Goal: Task Accomplishment & Management: Manage account settings

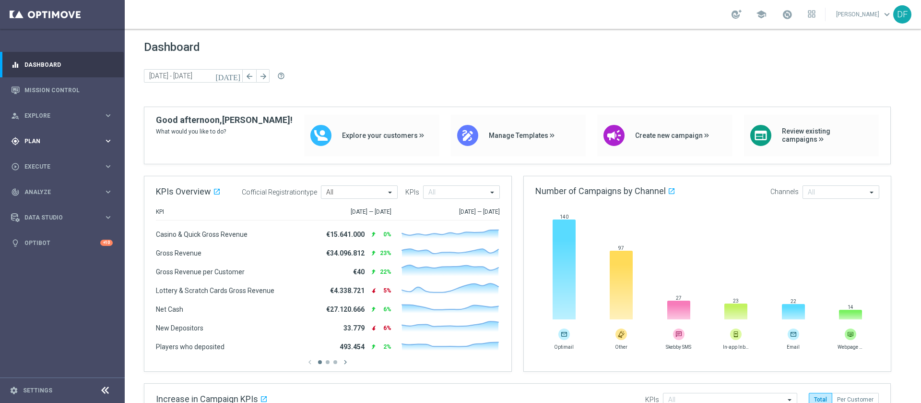
click at [38, 145] on div "gps_fixed Plan keyboard_arrow_right" at bounding box center [62, 140] width 124 height 25
click at [46, 160] on link "Target Groups" at bounding box center [62, 161] width 75 height 8
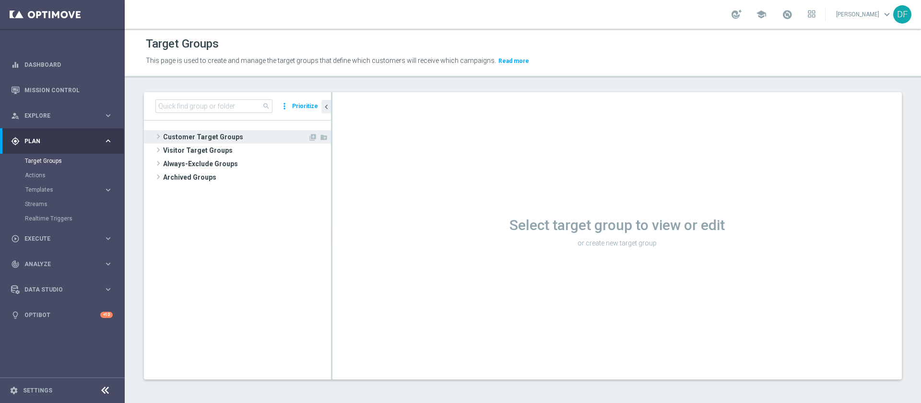
click at [221, 136] on span "Customer Target Groups" at bounding box center [235, 136] width 145 height 13
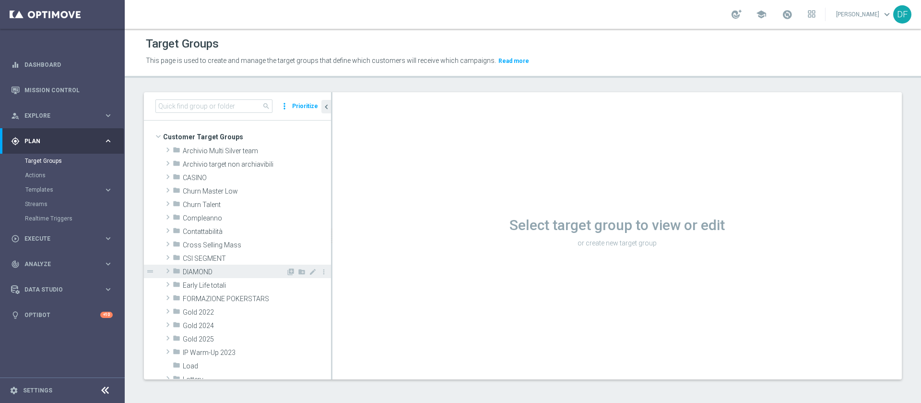
click at [206, 271] on span "DIAMOND" at bounding box center [234, 272] width 103 height 8
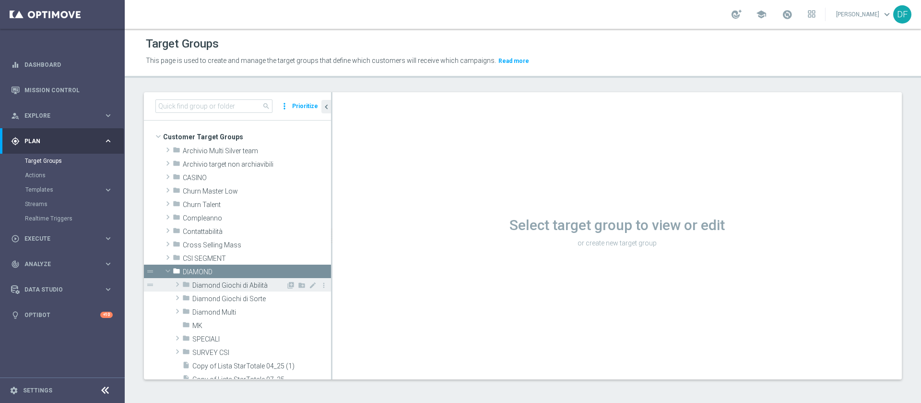
click at [209, 284] on span "Diamond Giochi di Abilità" at bounding box center [239, 285] width 94 height 8
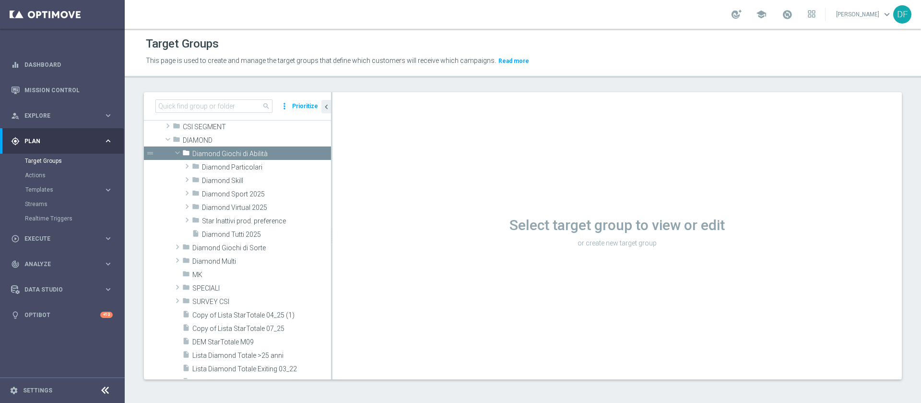
scroll to position [141, 0]
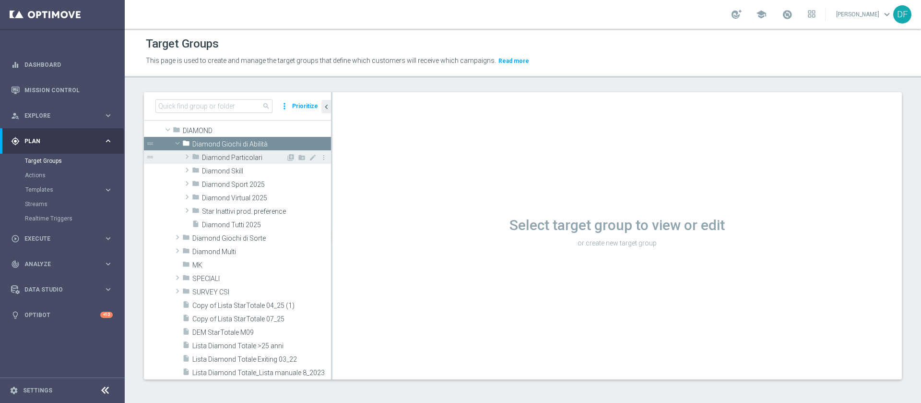
click at [241, 154] on span "Diamond Particolari" at bounding box center [244, 158] width 84 height 8
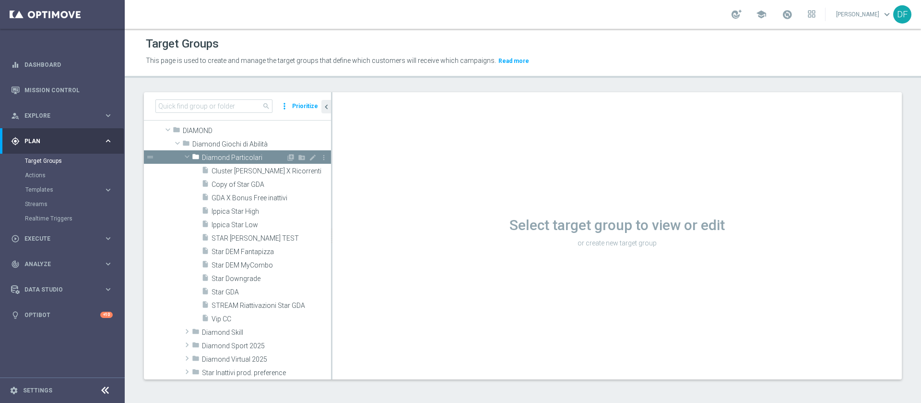
click at [241, 154] on span "Diamond Particolari" at bounding box center [244, 158] width 84 height 8
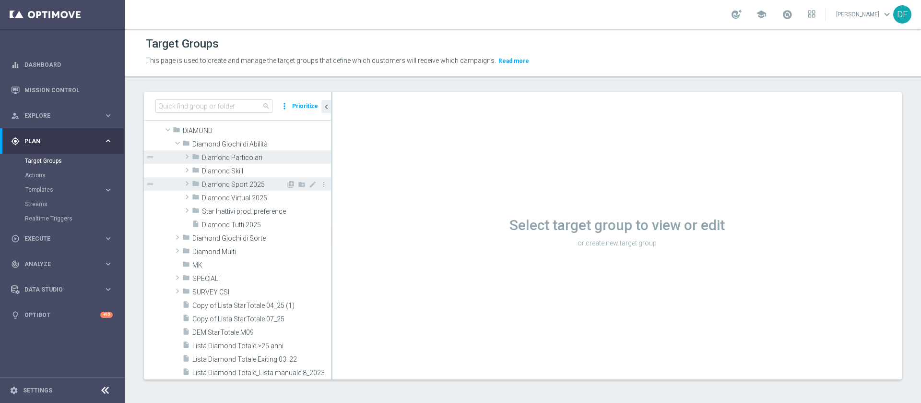
click at [232, 188] on span "Diamond Sport 2025" at bounding box center [244, 184] width 84 height 8
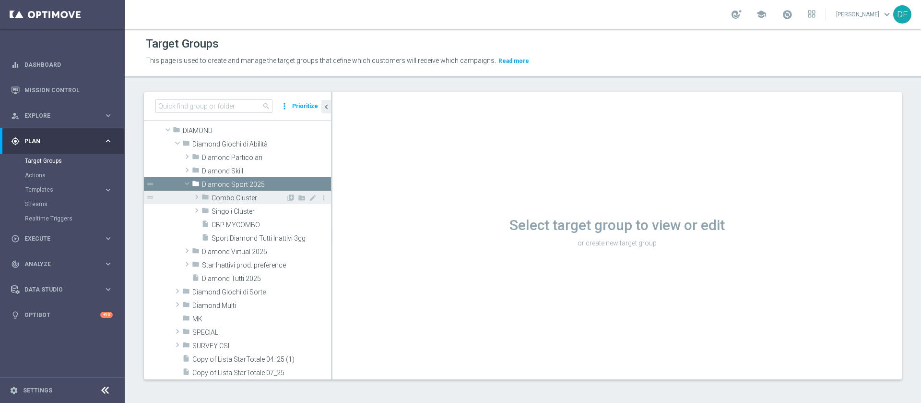
click at [234, 196] on span "Combo Cluster" at bounding box center [249, 198] width 74 height 8
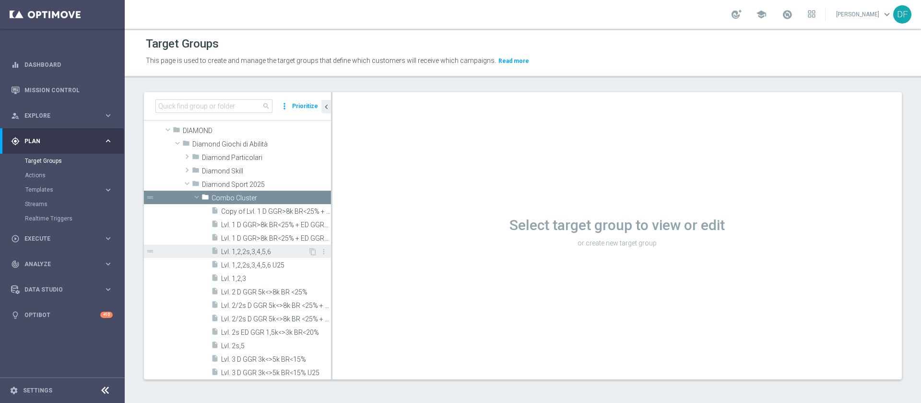
click at [255, 253] on span "Lvl. 1,2,2s,3,4,5,6" at bounding box center [264, 252] width 87 height 8
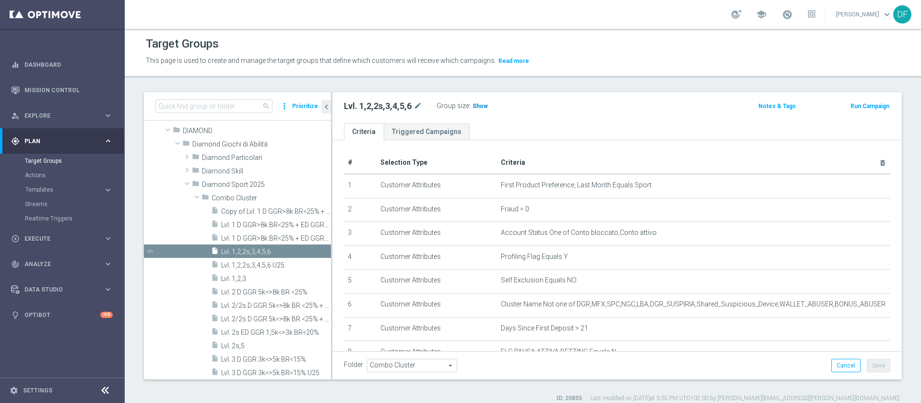
click at [482, 107] on span "Show" at bounding box center [480, 106] width 15 height 7
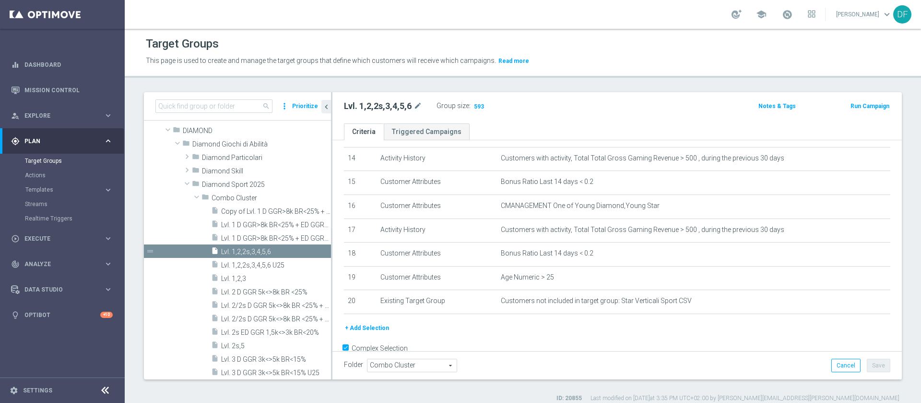
scroll to position [364, 0]
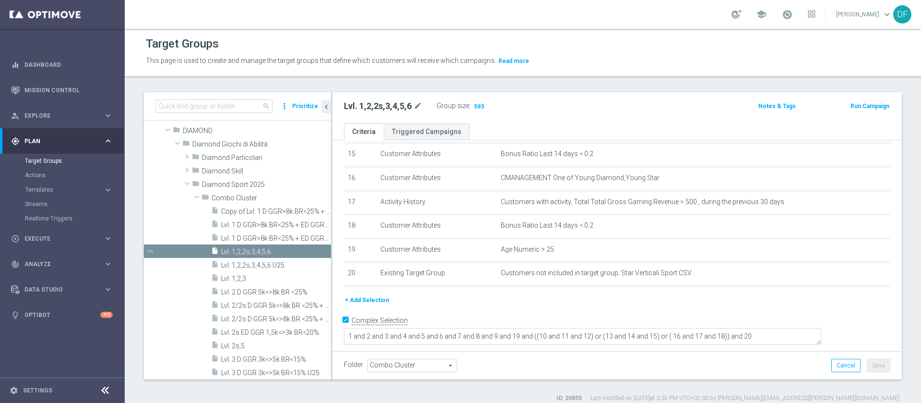
click at [377, 305] on button "+ Add Selection" at bounding box center [367, 300] width 46 height 11
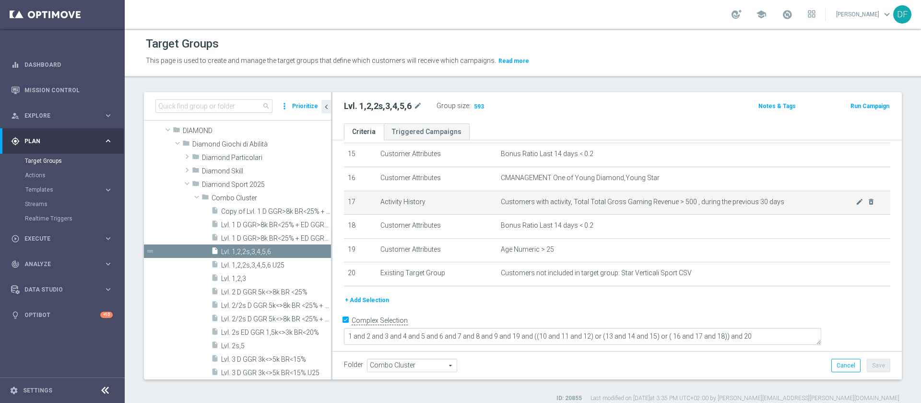
scroll to position [354, 0]
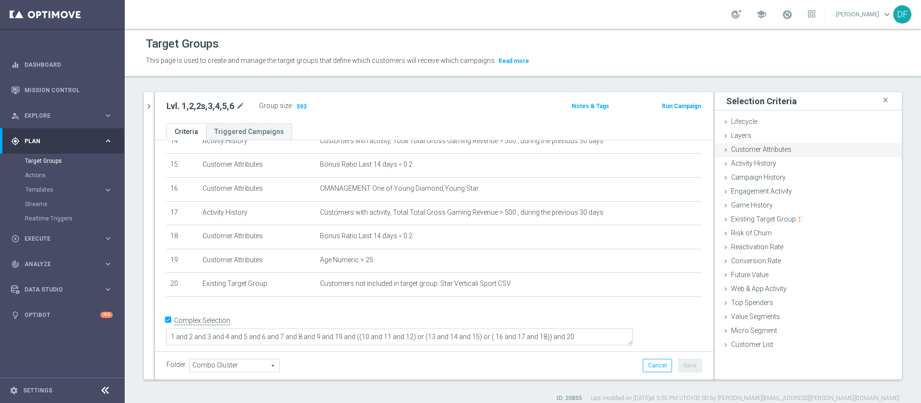
click at [765, 148] on span "Customer Attributes" at bounding box center [761, 149] width 60 height 8
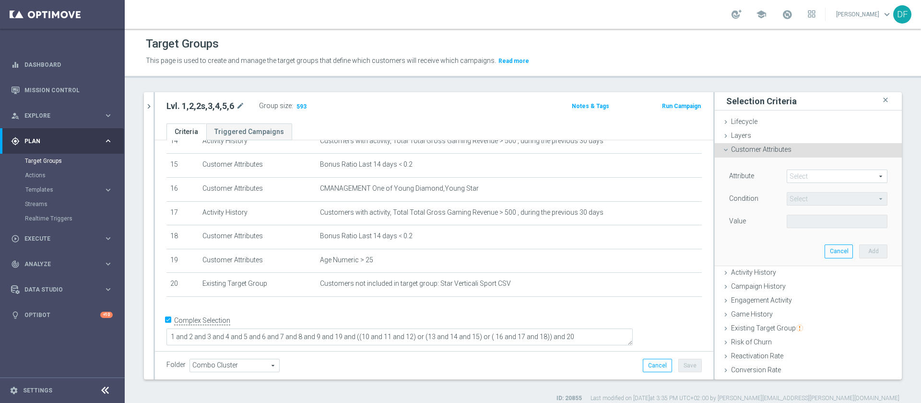
click at [787, 174] on span at bounding box center [837, 176] width 100 height 12
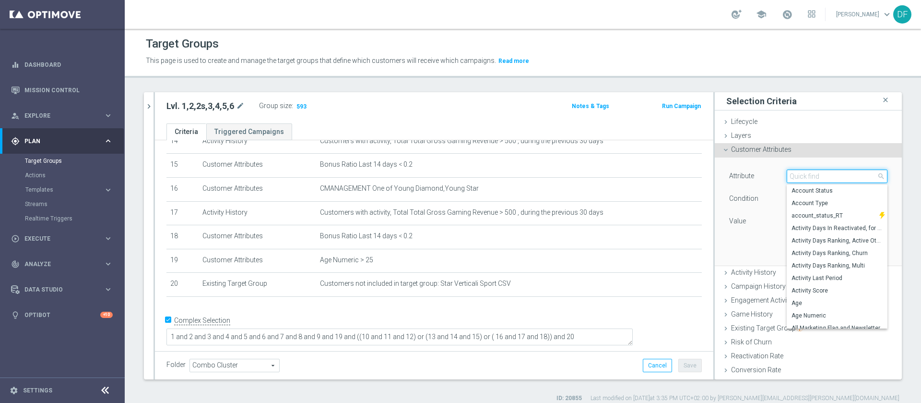
click at [787, 174] on input "search" at bounding box center [837, 175] width 101 height 13
type input "avail"
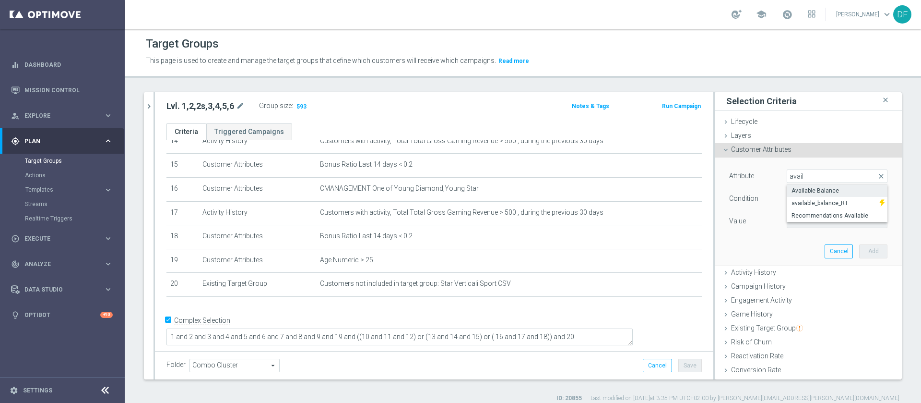
click at [795, 194] on span "Available Balance" at bounding box center [837, 191] width 91 height 8
type input "Available Balance"
click at [793, 201] on span "=" at bounding box center [837, 198] width 100 height 12
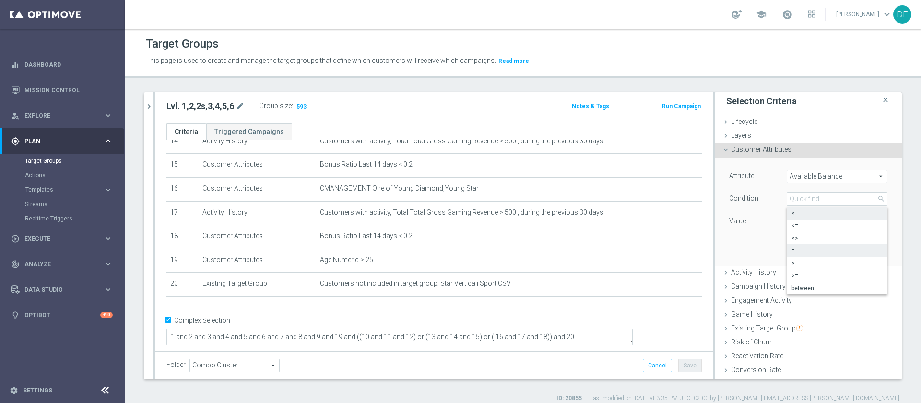
click at [795, 212] on span "<" at bounding box center [837, 213] width 91 height 8
type input "<"
click at [794, 222] on input "€" at bounding box center [808, 220] width 43 height 13
type input "10"
click at [859, 251] on button "Add" at bounding box center [873, 250] width 28 height 13
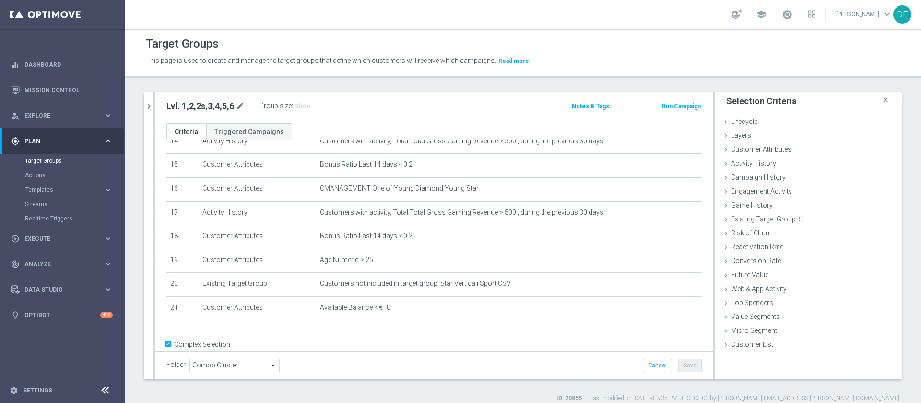
click at [303, 106] on div "Show" at bounding box center [302, 106] width 17 height 11
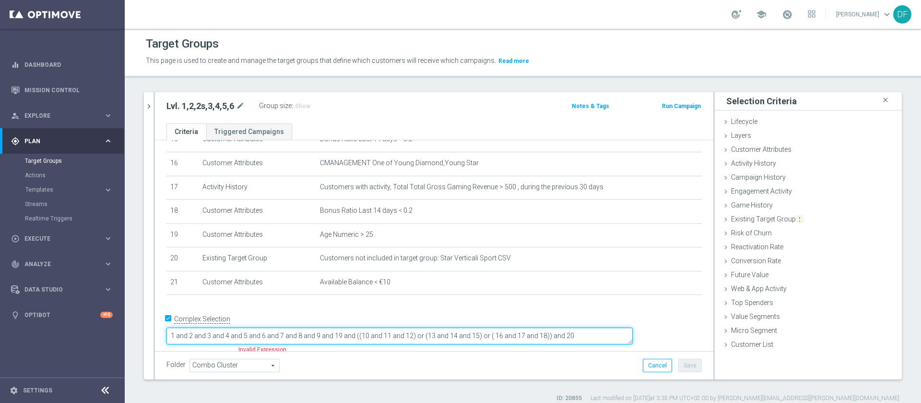
click at [633, 332] on textarea "1 and 2 and 3 and 4 and 5 and 6 and 7 and 8 and 9 and 19 and ((10 and 11 and 12…" at bounding box center [399, 335] width 466 height 17
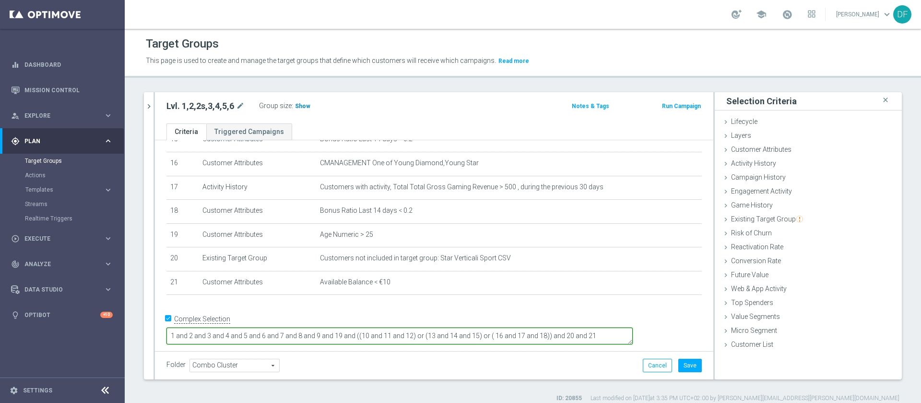
type textarea "1 and 2 and 3 and 4 and 5 and 6 and 7 and 8 and 9 and 19 and ((10 and 11 and 12…"
click at [297, 105] on span "Show" at bounding box center [302, 106] width 15 height 7
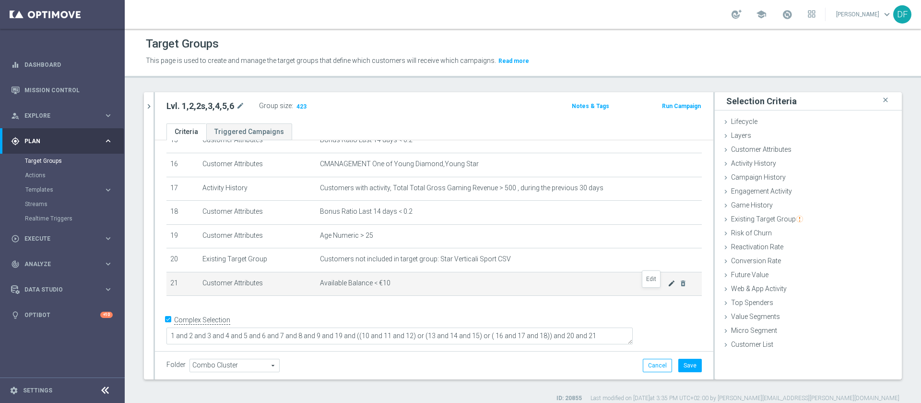
click at [668, 287] on icon "mode_edit" at bounding box center [672, 283] width 8 height 8
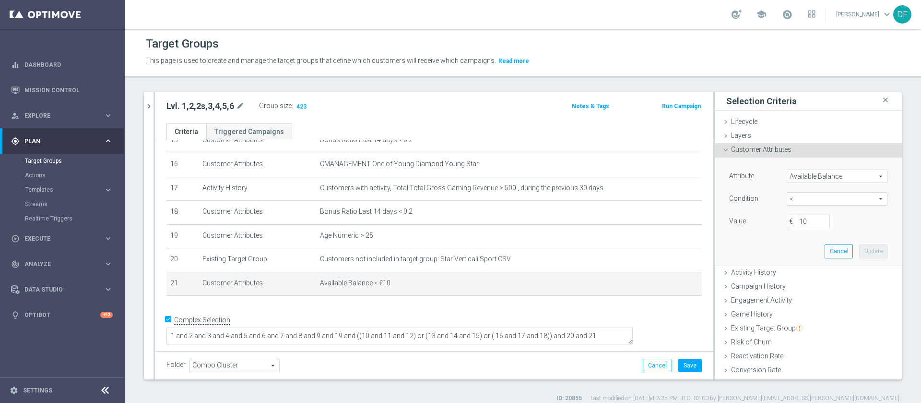
click at [787, 202] on span "<" at bounding box center [837, 198] width 100 height 12
click at [792, 262] on span ">" at bounding box center [837, 263] width 91 height 8
type input ">"
click at [789, 222] on label "€" at bounding box center [794, 221] width 10 height 9
click at [787, 222] on input "€" at bounding box center [808, 220] width 43 height 13
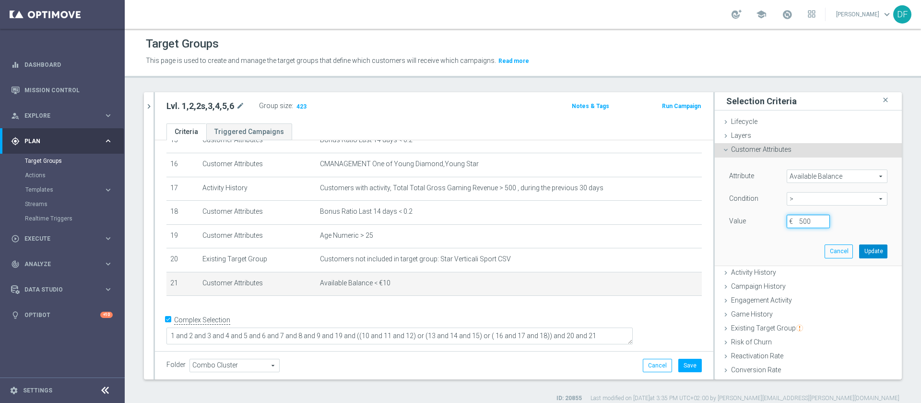
type input "500"
click at [859, 249] on button "Update" at bounding box center [873, 250] width 28 height 13
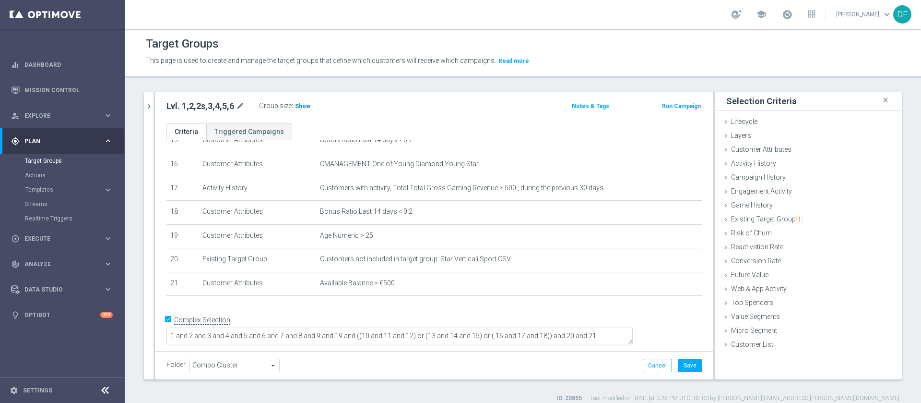
click at [299, 108] on span "Show" at bounding box center [302, 106] width 15 height 7
click at [773, 144] on div "Customer Attributes done selection updated" at bounding box center [808, 150] width 187 height 14
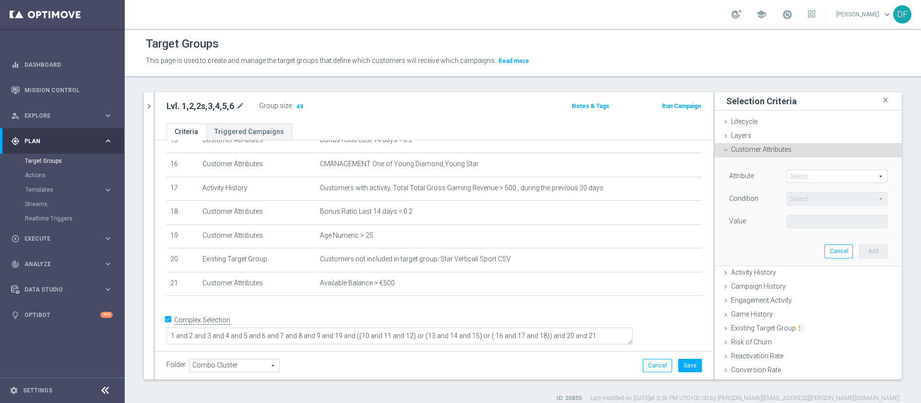
click at [787, 172] on span at bounding box center [837, 176] width 100 height 12
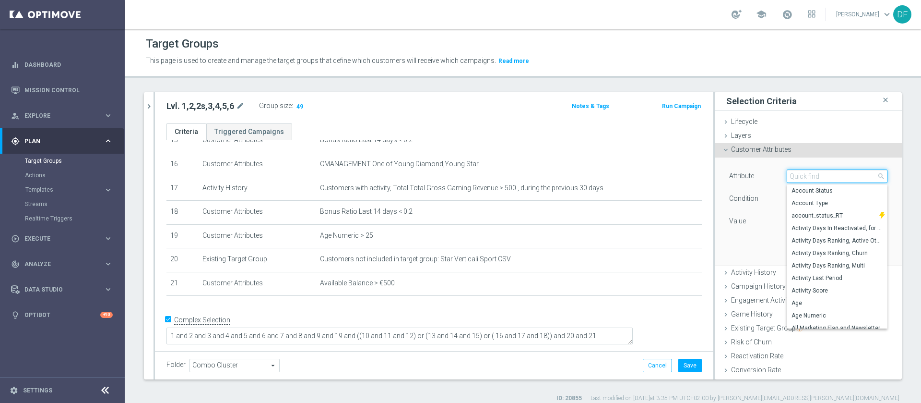
click at [787, 172] on input "search" at bounding box center [837, 175] width 101 height 13
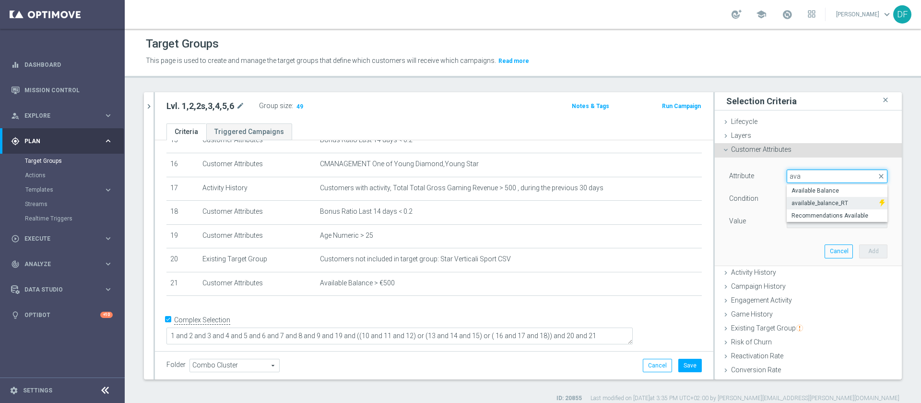
type input "ava"
click at [812, 203] on span "available_balance_RT" at bounding box center [833, 203] width 83 height 8
type input "available_balance_RT"
type input "="
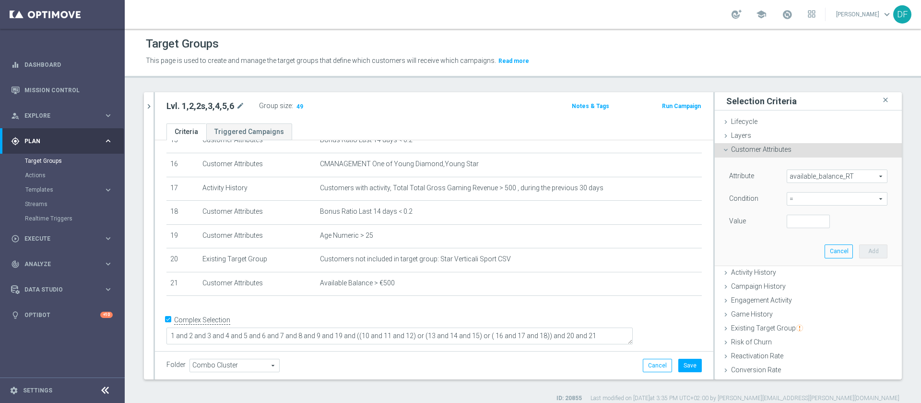
click at [812, 178] on span "available_balance_RT" at bounding box center [837, 176] width 100 height 12
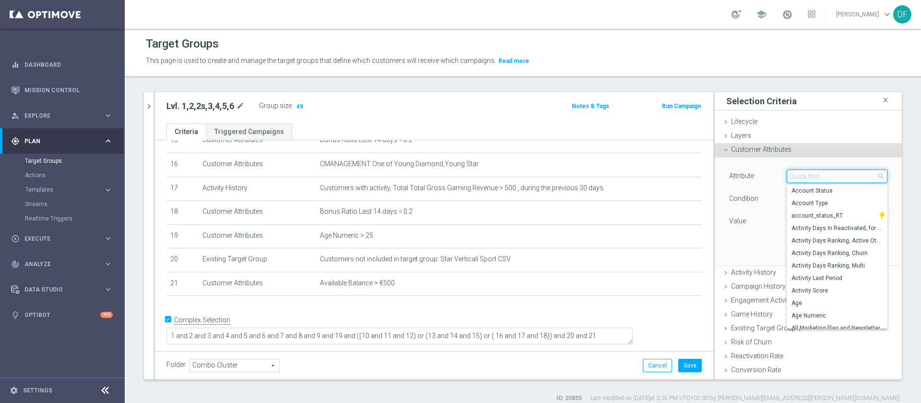
click at [812, 178] on input "search" at bounding box center [837, 175] width 101 height 13
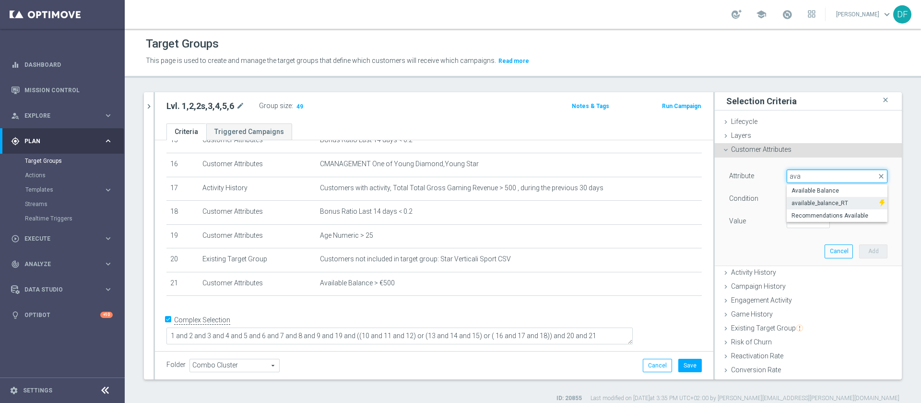
type input "ava"
click at [812, 202] on span "available_balance_RT" at bounding box center [833, 203] width 83 height 8
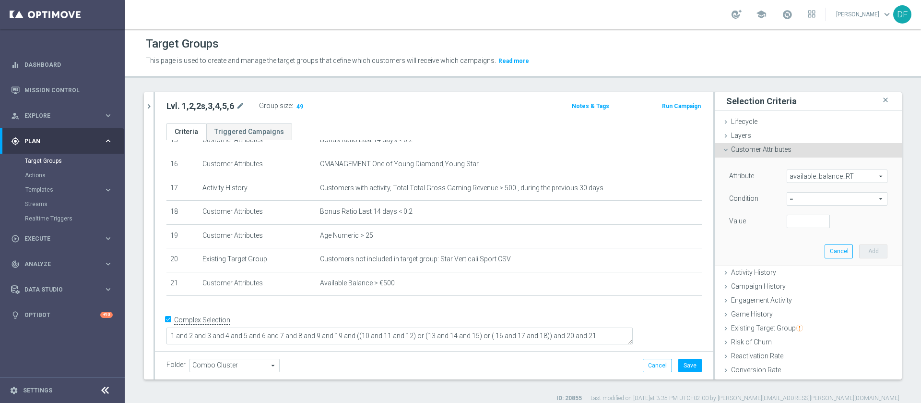
click at [796, 195] on span "=" at bounding box center [837, 198] width 100 height 12
click at [804, 213] on span "<" at bounding box center [837, 213] width 91 height 8
type input "<"
click at [794, 224] on input "number" at bounding box center [808, 220] width 43 height 13
type input "10"
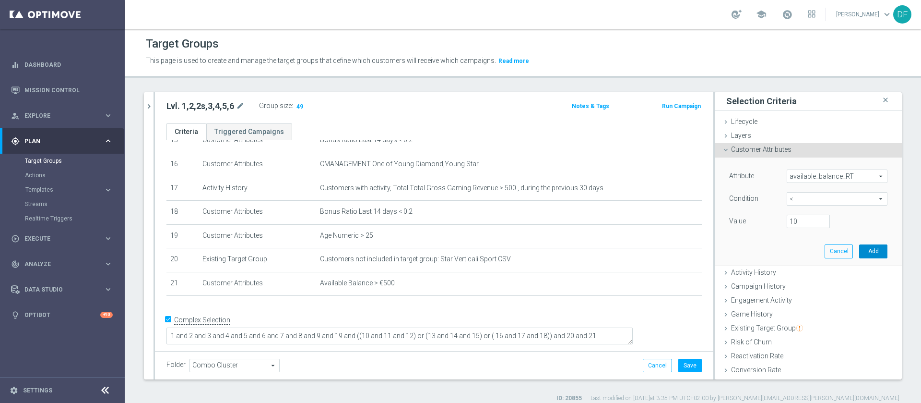
click at [859, 248] on button "Add" at bounding box center [873, 250] width 28 height 13
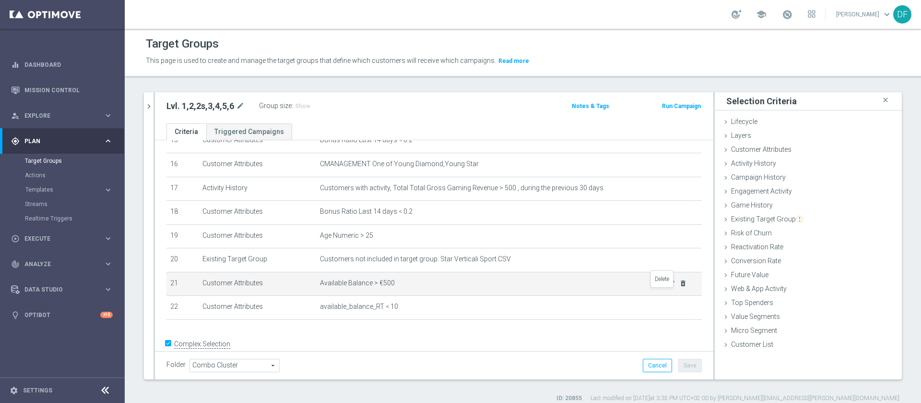
click at [679, 287] on icon "delete_forever" at bounding box center [683, 283] width 8 height 8
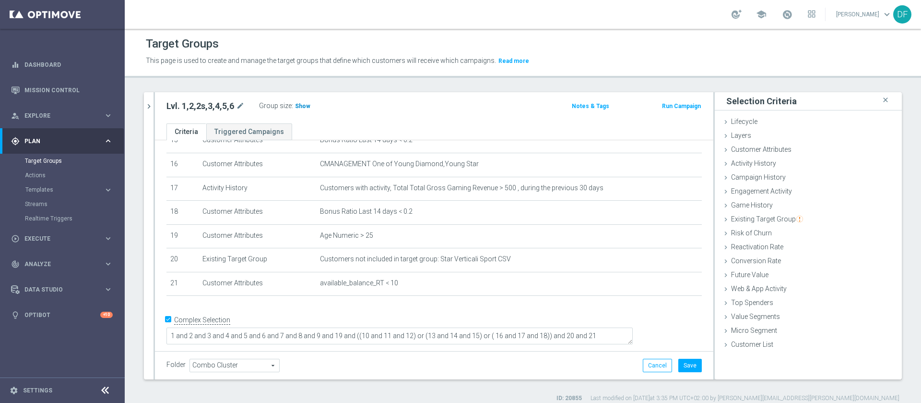
click at [299, 109] on span "Show" at bounding box center [302, 106] width 15 height 7
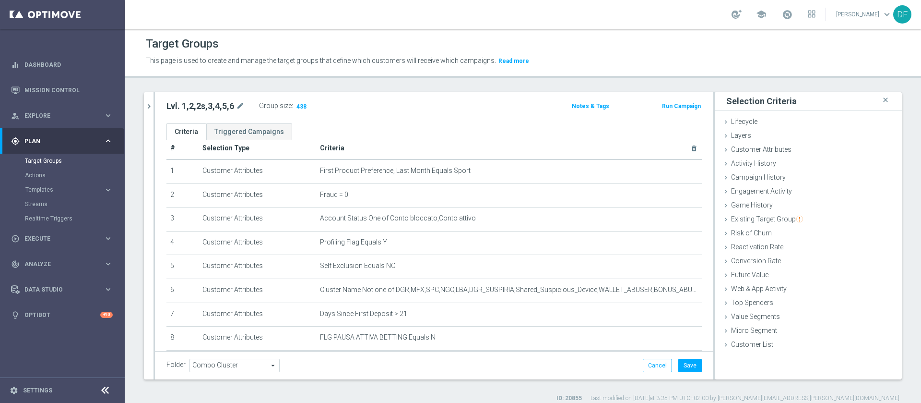
scroll to position [0, 0]
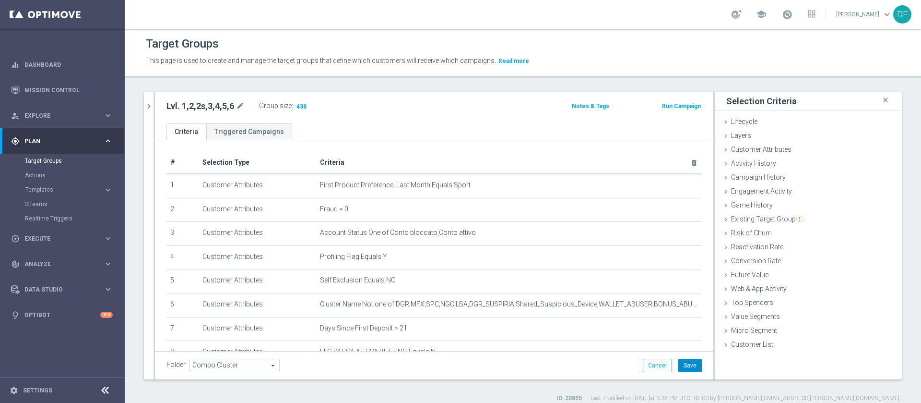
click at [678, 365] on button "Save" at bounding box center [690, 364] width 24 height 13
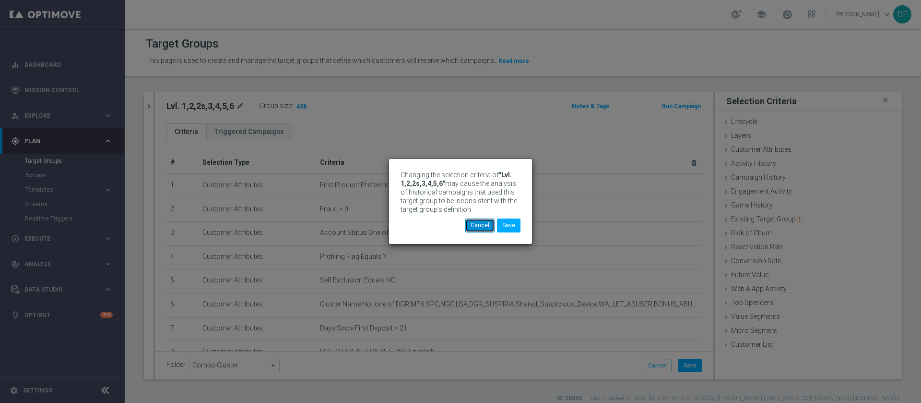
click at [474, 225] on button "Cancel" at bounding box center [479, 224] width 29 height 13
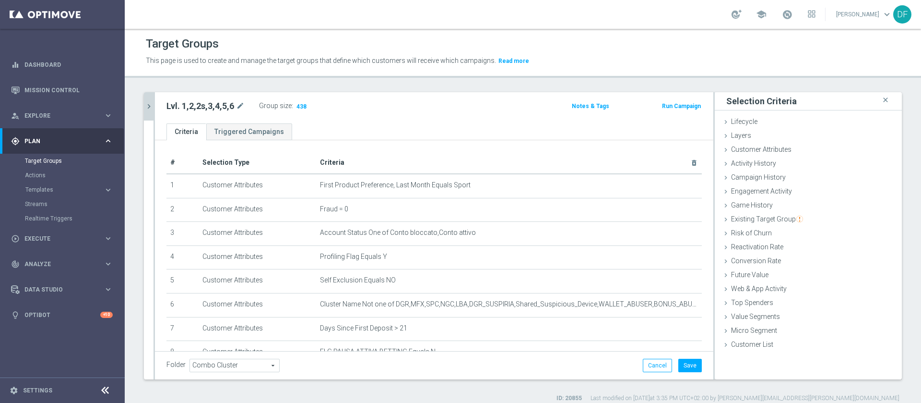
click at [146, 104] on icon "chevron_right" at bounding box center [148, 106] width 9 height 9
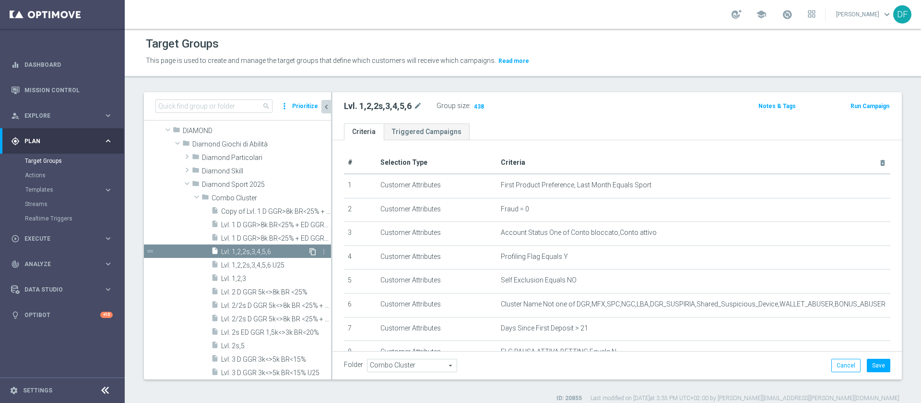
click at [309, 250] on icon "content_copy" at bounding box center [313, 252] width 8 height 8
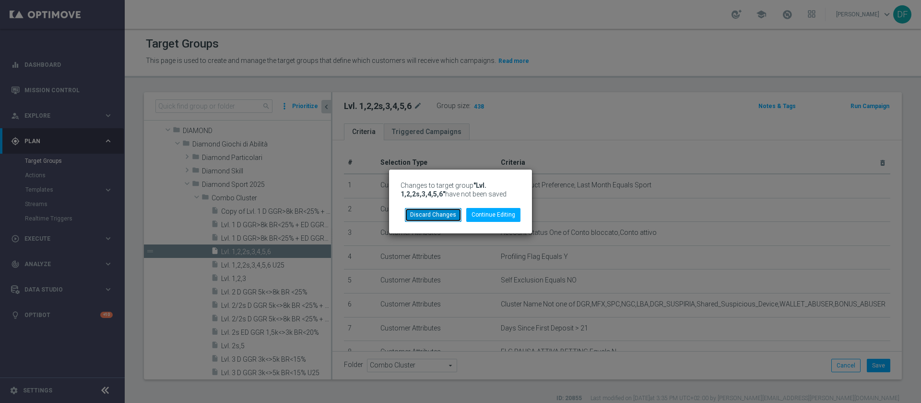
click at [437, 212] on button "Discard Changes" at bounding box center [433, 214] width 57 height 13
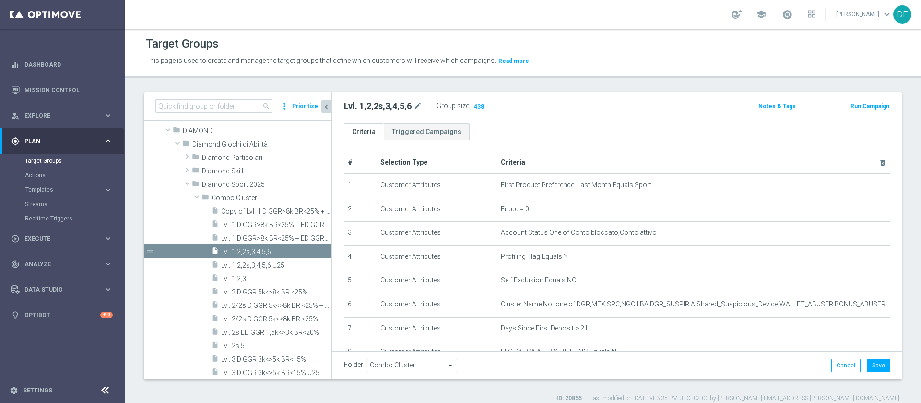
type textarea "1 and 2 and 3 and 4 and 5 and 6 and 7 and 8 and 9 and 19 and ((10 and 11 and 12…"
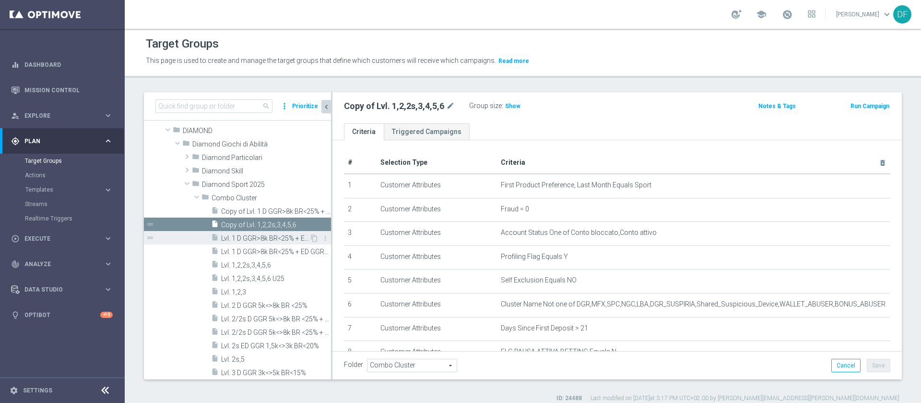
scroll to position [120, 0]
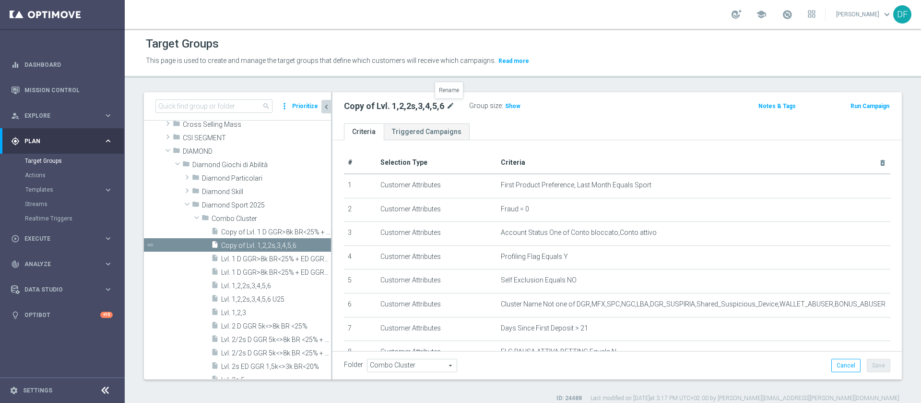
click at [449, 106] on icon "mode_edit" at bounding box center [450, 106] width 9 height 12
click at [436, 107] on input "Copy of Lvl. 1,2,2s,3,4,5,6" at bounding box center [409, 106] width 130 height 13
drag, startPoint x: 371, startPoint y: 106, endPoint x: 342, endPoint y: 106, distance: 29.3
click at [342, 106] on div "Copy of Lvl. 1,2,2s,3,4,5,6" at bounding box center [409, 106] width 144 height 13
click at [362, 103] on input "Copy of Lvl. 1,2,2s,3,4,5,6" at bounding box center [409, 106] width 130 height 13
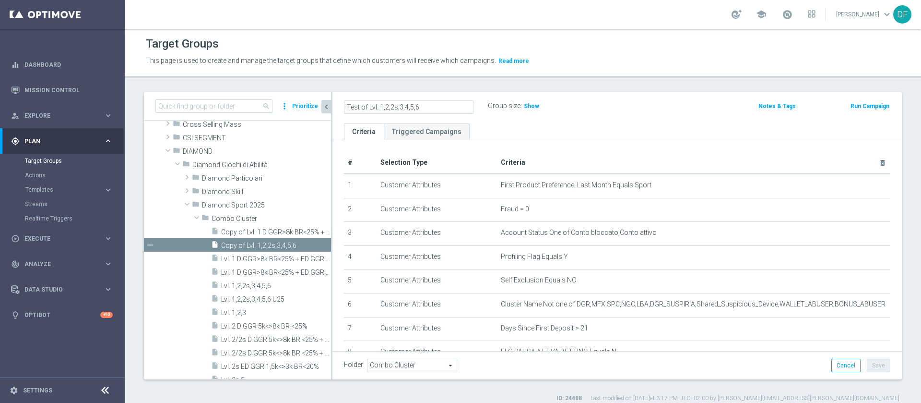
type input "Test of Lvl. 1,2,2s,3,4,5,6"
click at [669, 116] on div "Test of Lvl. 1,2,2s,3,4,5,6 Group size : Show Notes & Tags Run Campaign" at bounding box center [618, 107] width 570 height 31
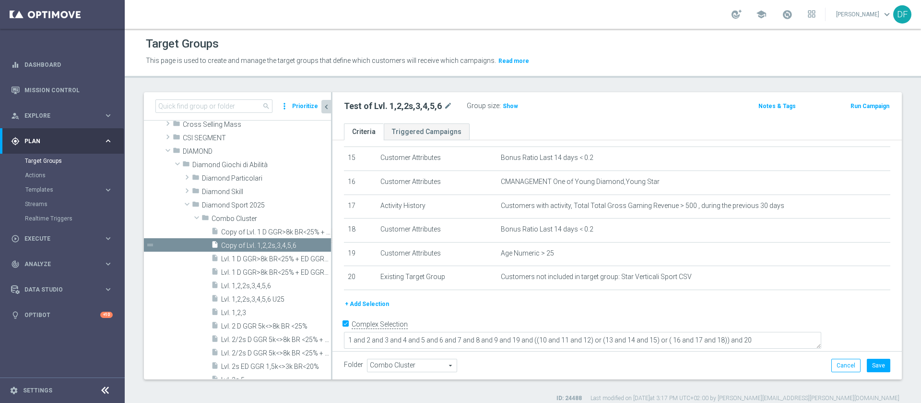
scroll to position [364, 0]
click at [362, 305] on button "+ Add Selection" at bounding box center [367, 300] width 46 height 11
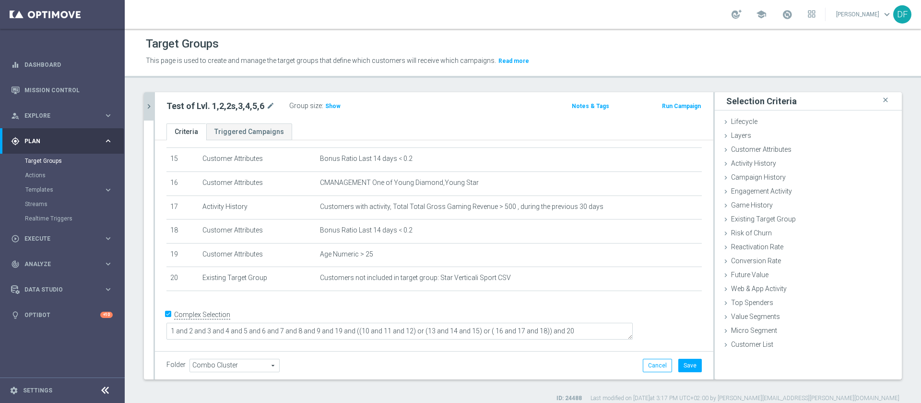
scroll to position [354, 0]
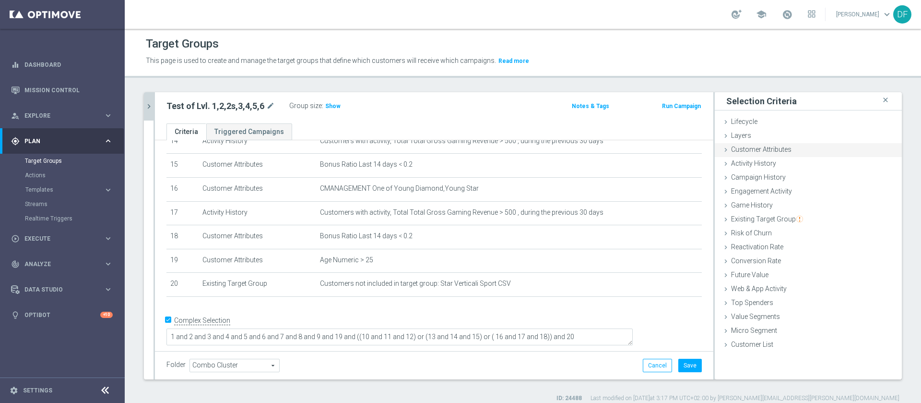
click at [758, 143] on div "Customer Attributes done selection saved" at bounding box center [808, 150] width 187 height 14
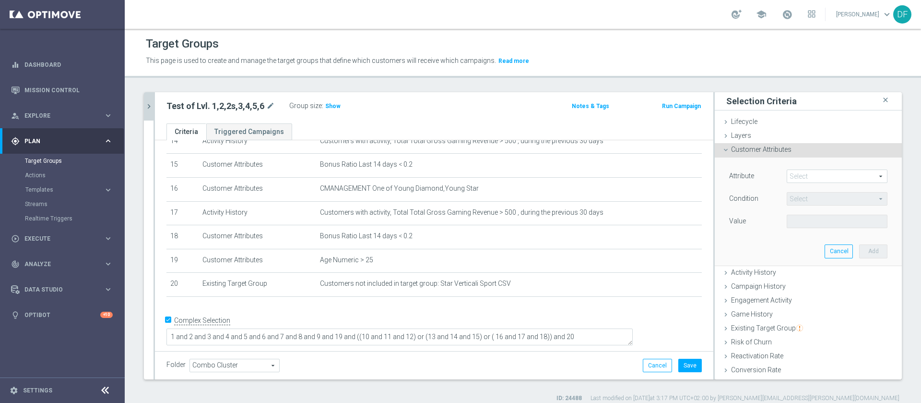
click at [787, 175] on span at bounding box center [837, 176] width 100 height 12
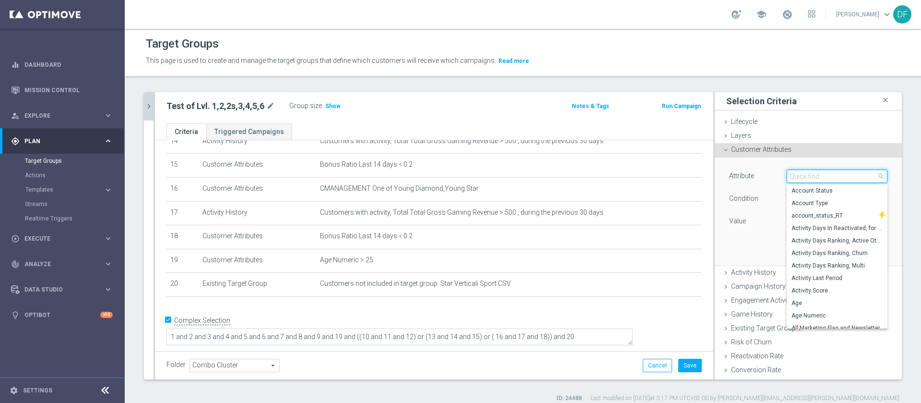
click at [787, 175] on input "search" at bounding box center [837, 175] width 101 height 13
type input "ava"
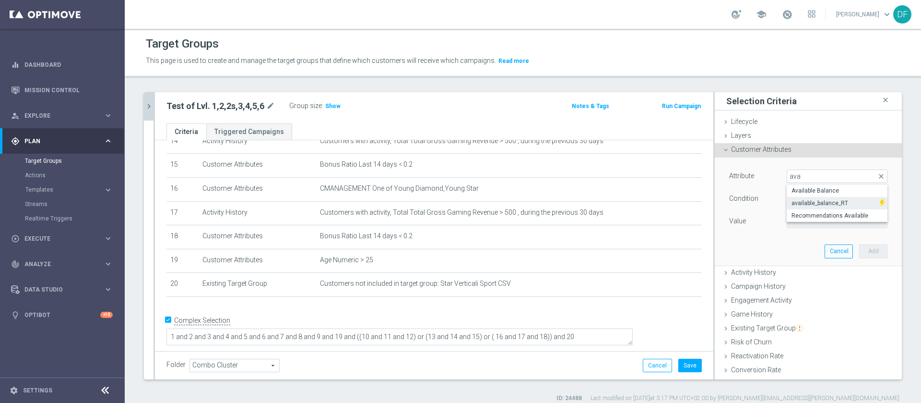
click at [799, 204] on span "available_balance_RT" at bounding box center [833, 203] width 83 height 8
type input "available_balance_RT"
click at [791, 198] on span "=" at bounding box center [837, 198] width 100 height 12
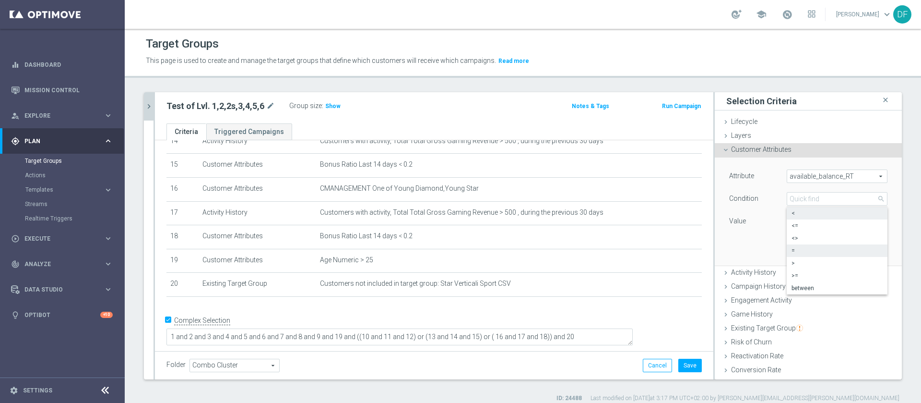
click at [805, 216] on span "<" at bounding box center [837, 213] width 91 height 8
type input "<"
click at [799, 221] on input "number" at bounding box center [808, 220] width 43 height 13
type input "10"
click at [798, 192] on span "<" at bounding box center [837, 198] width 100 height 12
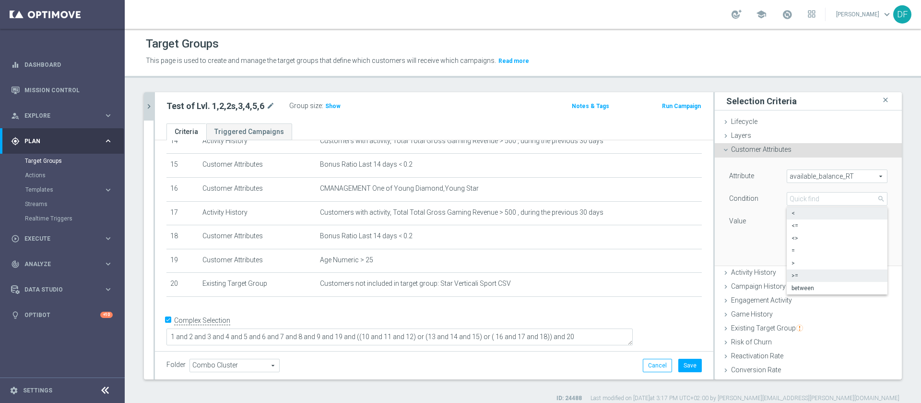
click at [795, 272] on span ">=" at bounding box center [837, 276] width 91 height 8
type input ">="
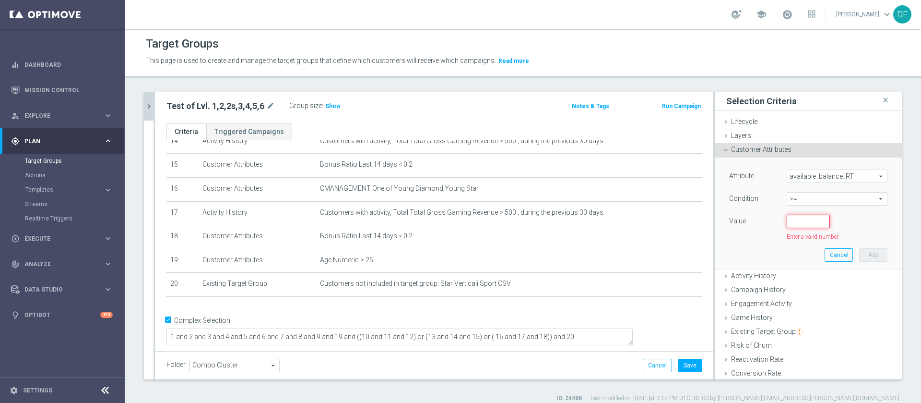
click at [791, 221] on input "number" at bounding box center [808, 220] width 43 height 13
type input "10"
click at [859, 257] on button "Add" at bounding box center [873, 250] width 28 height 13
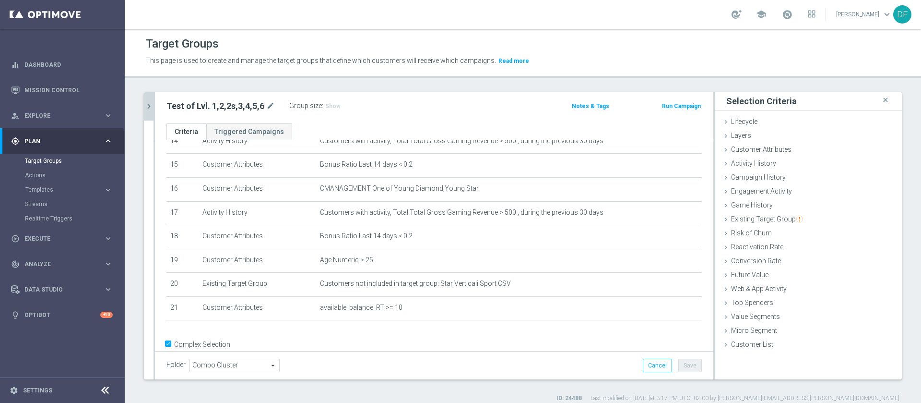
scroll to position [379, 0]
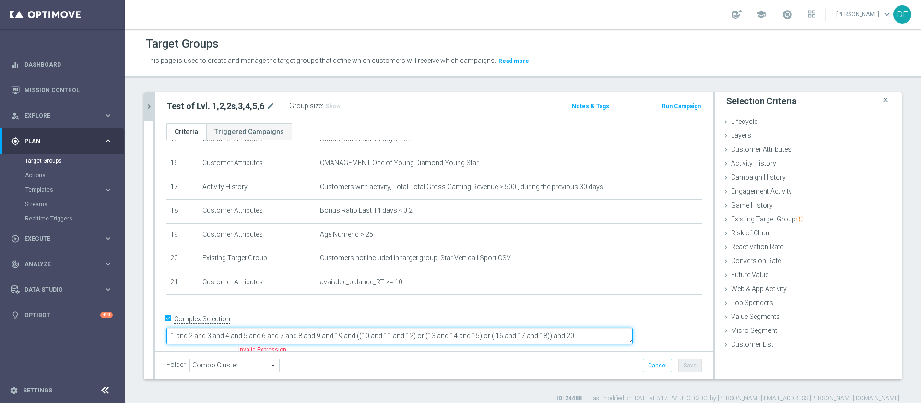
click at [633, 330] on textarea "1 and 2 and 3 and 4 and 5 and 6 and 7 and 8 and 9 and 19 and ((10 and 11 and 12…" at bounding box center [399, 335] width 466 height 17
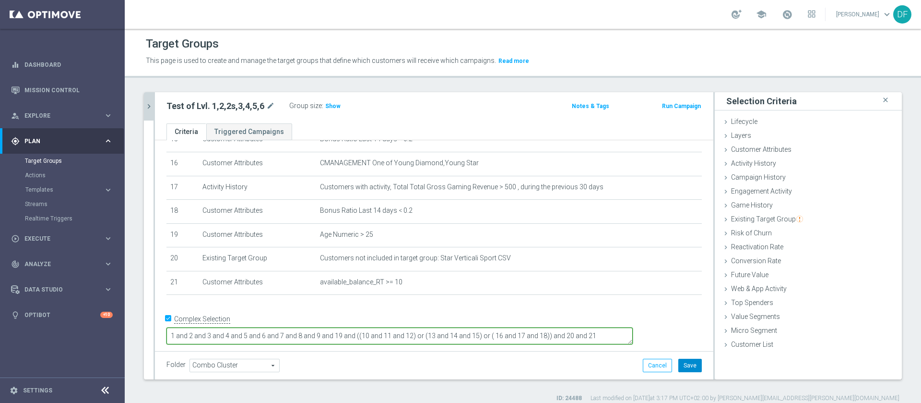
type textarea "1 and 2 and 3 and 4 and 5 and 6 and 7 and 8 and 9 and 19 and ((10 and 11 and 12…"
click at [678, 363] on button "Save" at bounding box center [690, 364] width 24 height 13
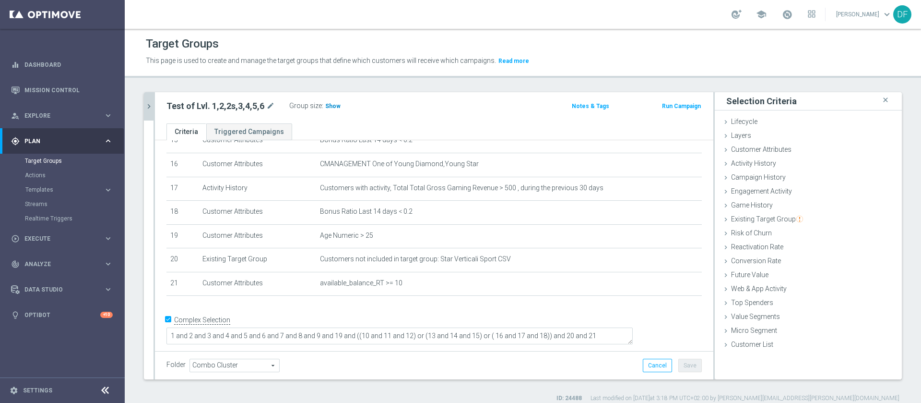
click at [329, 103] on span "Show" at bounding box center [332, 106] width 15 height 7
click at [330, 104] on span "155" at bounding box center [332, 107] width 12 height 9
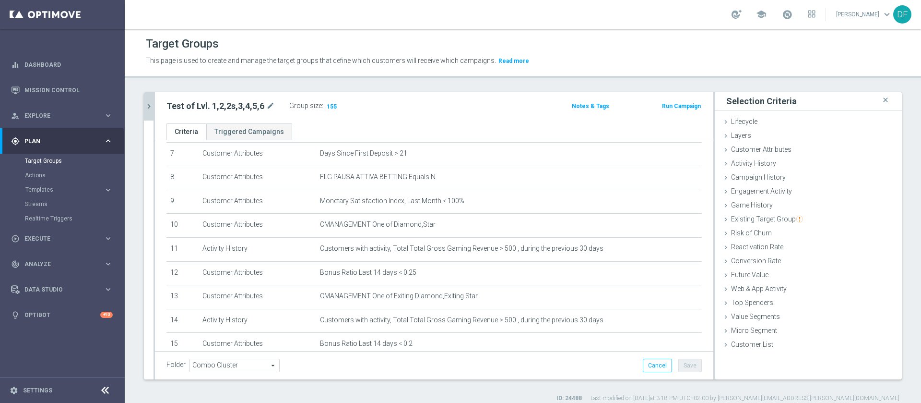
scroll to position [176, 0]
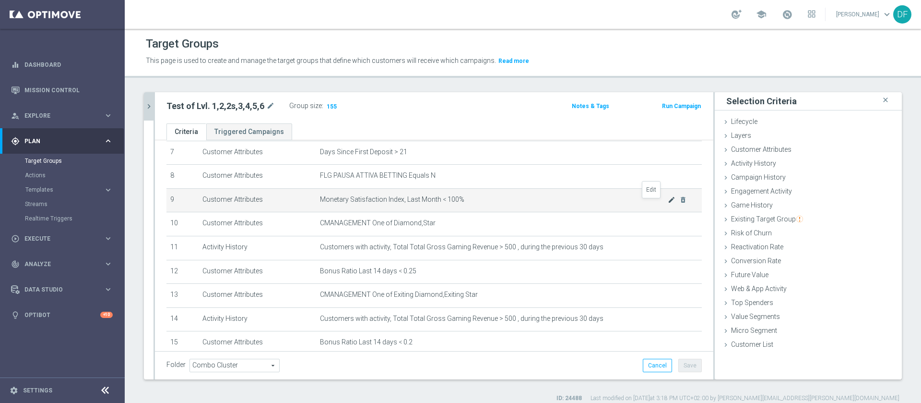
click at [668, 203] on icon "mode_edit" at bounding box center [672, 200] width 8 height 8
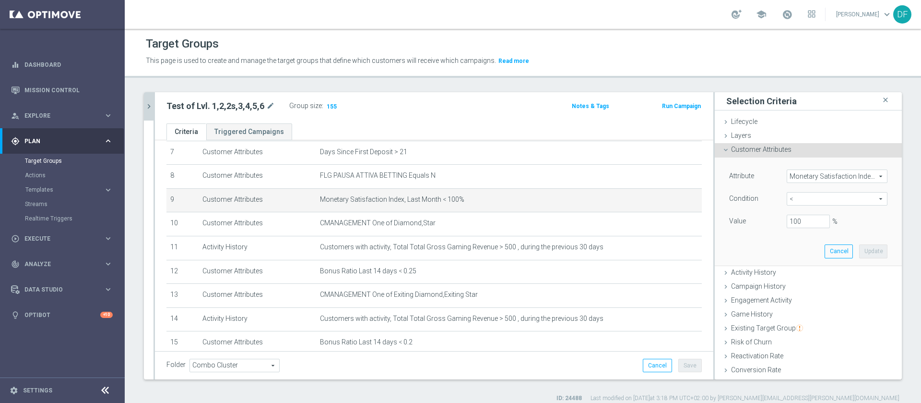
click at [787, 199] on span "<" at bounding box center [837, 198] width 100 height 12
click at [792, 260] on span ">" at bounding box center [837, 263] width 91 height 8
type input ">"
click at [793, 220] on input "%" at bounding box center [808, 220] width 43 height 13
type input "100"
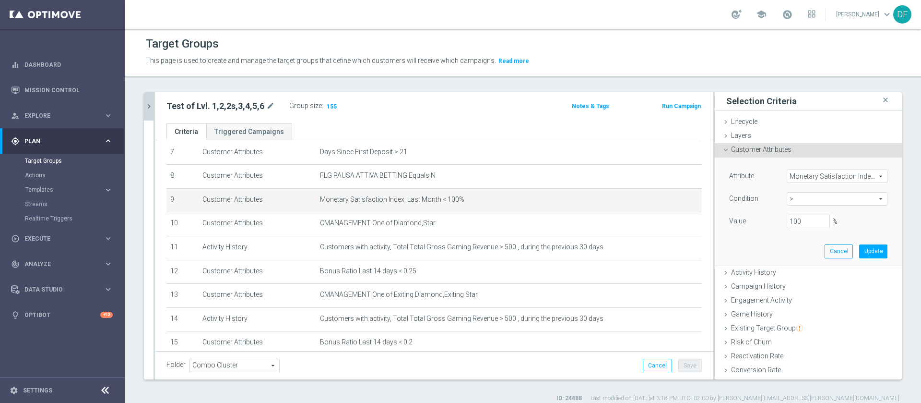
click at [798, 197] on span ">" at bounding box center [837, 198] width 100 height 12
click at [792, 276] on span ">=" at bounding box center [837, 276] width 91 height 8
type input ">="
click at [791, 218] on input "%" at bounding box center [808, 220] width 43 height 13
click at [859, 254] on button "Update" at bounding box center [873, 250] width 28 height 13
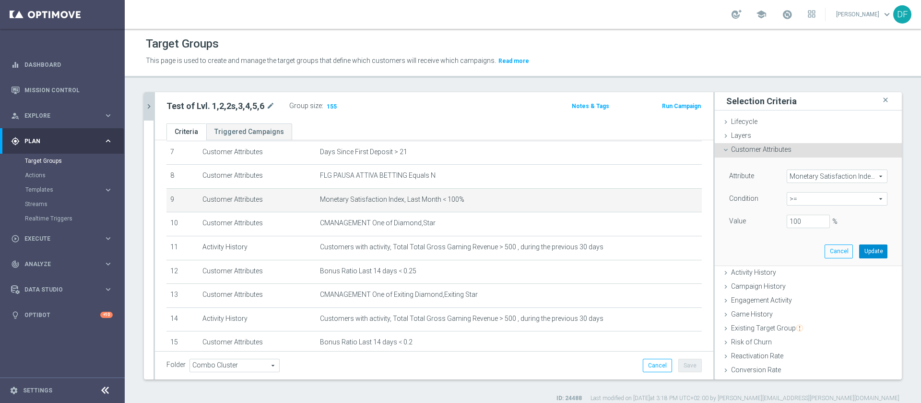
type input "1"
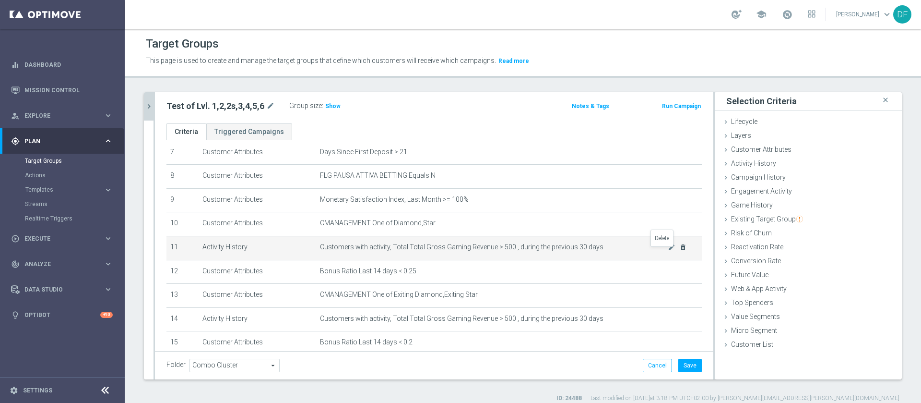
click at [679, 250] on icon "delete_forever" at bounding box center [683, 247] width 8 height 8
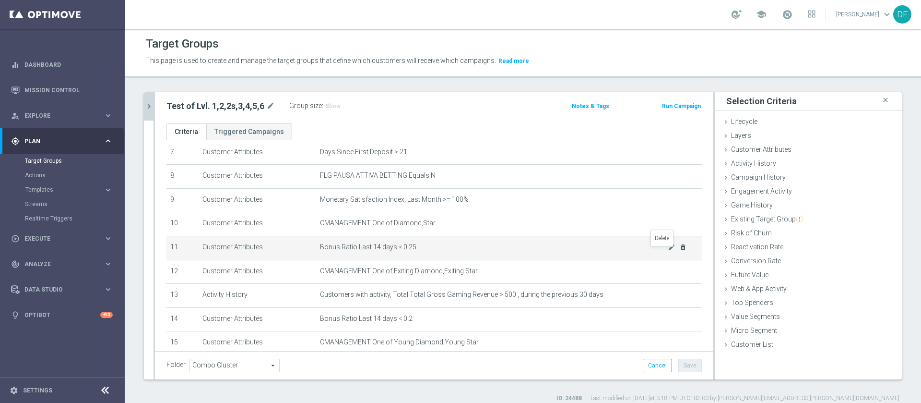
click at [679, 250] on icon "delete_forever" at bounding box center [683, 247] width 8 height 8
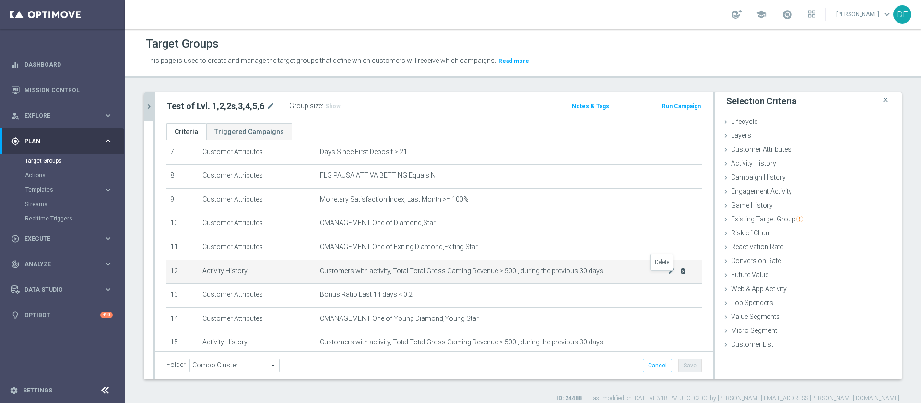
click at [679, 274] on icon "delete_forever" at bounding box center [683, 271] width 8 height 8
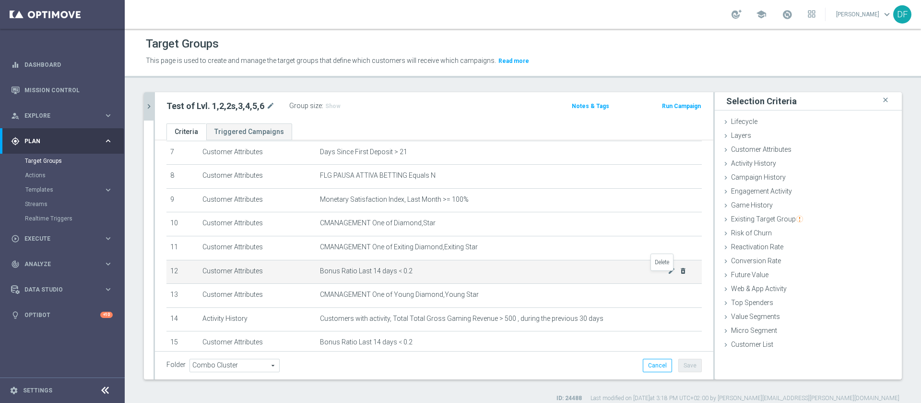
click at [679, 274] on icon "delete_forever" at bounding box center [683, 271] width 8 height 8
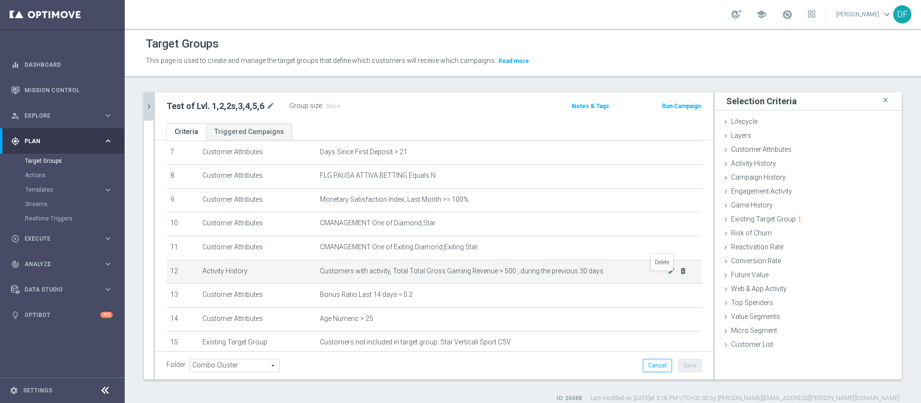
click at [679, 274] on icon "delete_forever" at bounding box center [683, 271] width 8 height 8
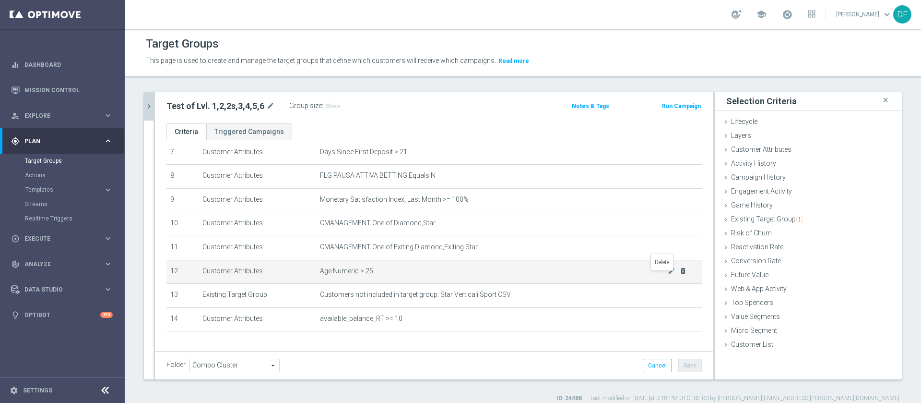
click at [679, 274] on icon "delete_forever" at bounding box center [683, 271] width 8 height 8
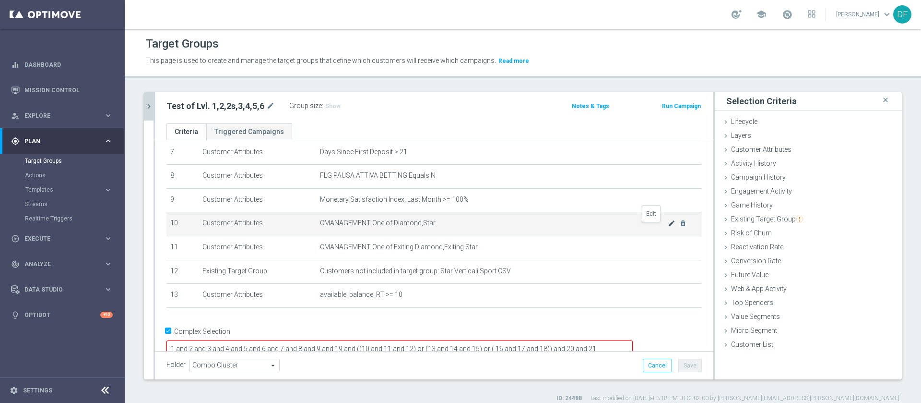
click at [668, 227] on icon "mode_edit" at bounding box center [672, 223] width 8 height 8
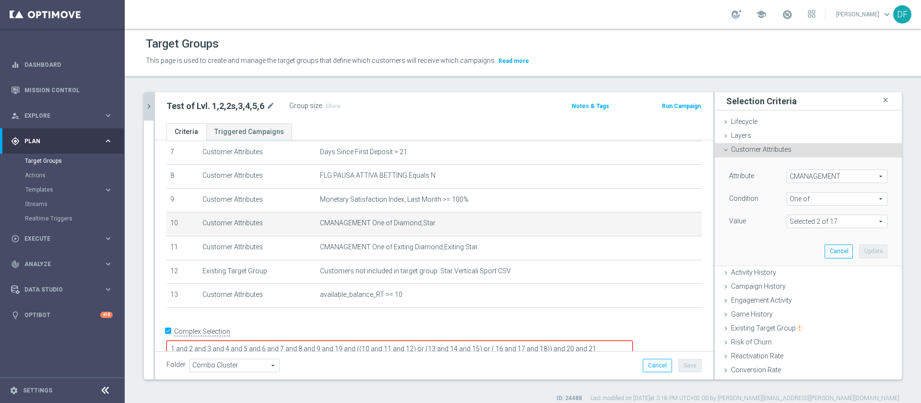
click at [823, 220] on span at bounding box center [837, 221] width 100 height 12
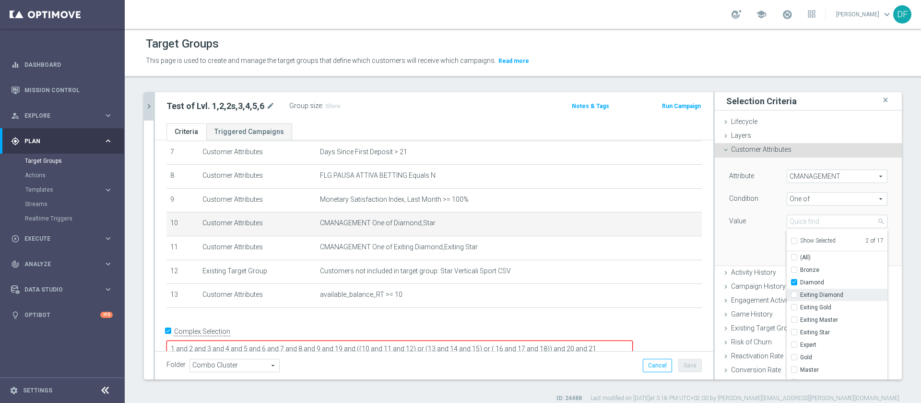
click at [794, 297] on input "Exiting Diamond" at bounding box center [797, 295] width 6 height 6
checkbox input "true"
type input "Selected 3 of 17"
click at [800, 359] on label "Young Diamond" at bounding box center [843, 360] width 87 height 12
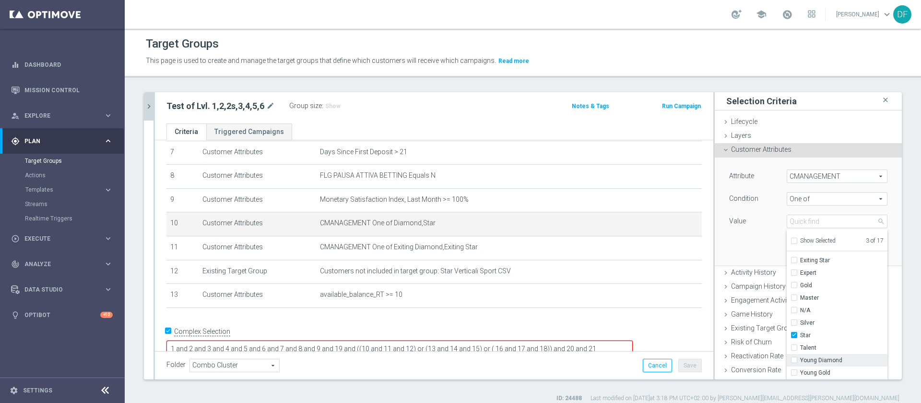
click at [794, 359] on input "Young Diamond" at bounding box center [797, 360] width 6 height 6
checkbox input "true"
type input "Selected 4 of 17"
click at [787, 261] on div "Exiting Star" at bounding box center [837, 260] width 101 height 12
click at [794, 260] on input "Exiting Star" at bounding box center [797, 260] width 6 height 6
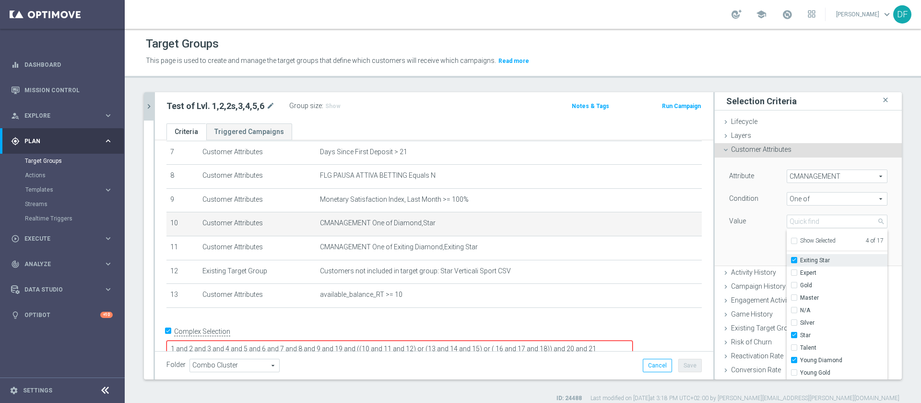
checkbox input "true"
type input "Selected 5 of 17"
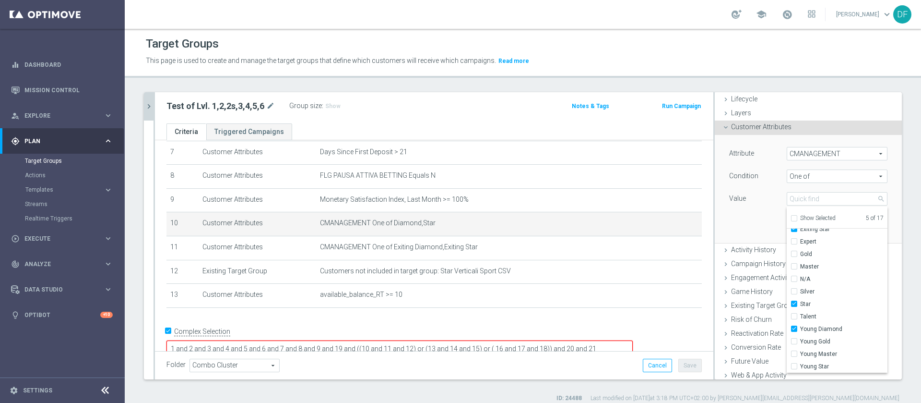
scroll to position [40, 0]
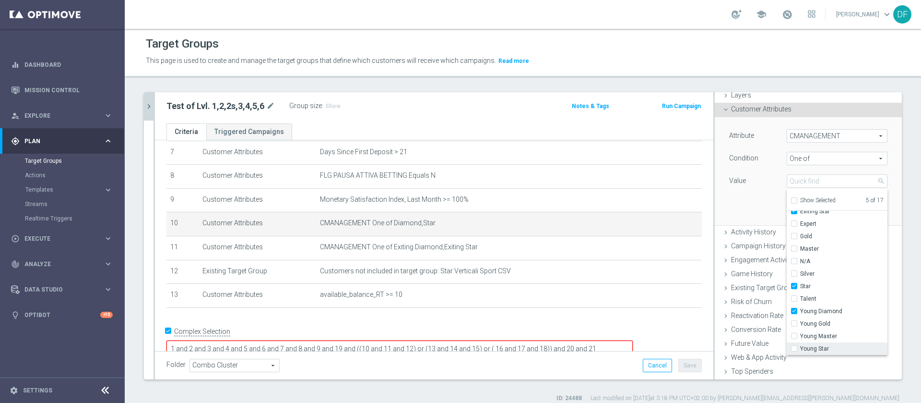
click at [794, 345] on input "Young Star" at bounding box center [797, 348] width 6 height 6
checkbox input "true"
type input "Selected 6 of 17"
click at [745, 212] on div "Attribute CMANAGEMENT CMANAGEMENT arrow_drop_down search Condition One of One o…" at bounding box center [808, 170] width 173 height 107
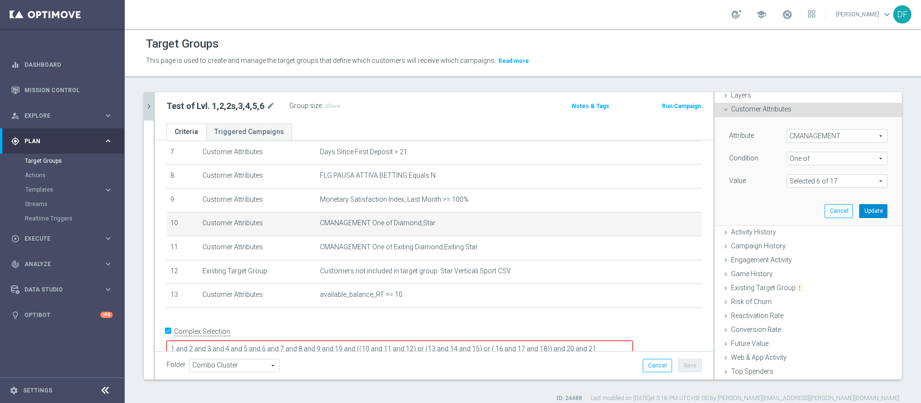
click at [859, 210] on button "Update" at bounding box center [873, 210] width 28 height 13
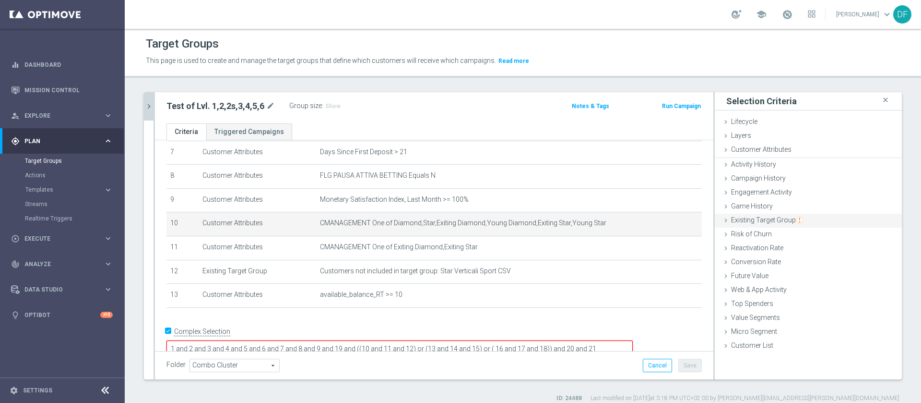
scroll to position [0, 0]
click at [633, 340] on textarea "1 and 2 and 3 and 4 and 5 and 6 and 7 and 8 and 9 and 19 and ((10 and 11 and 12…" at bounding box center [399, 348] width 466 height 17
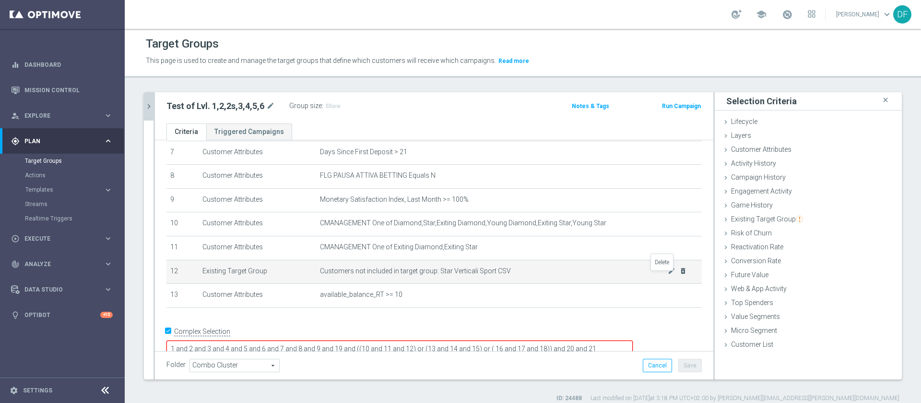
click at [679, 274] on icon "delete_forever" at bounding box center [683, 271] width 8 height 8
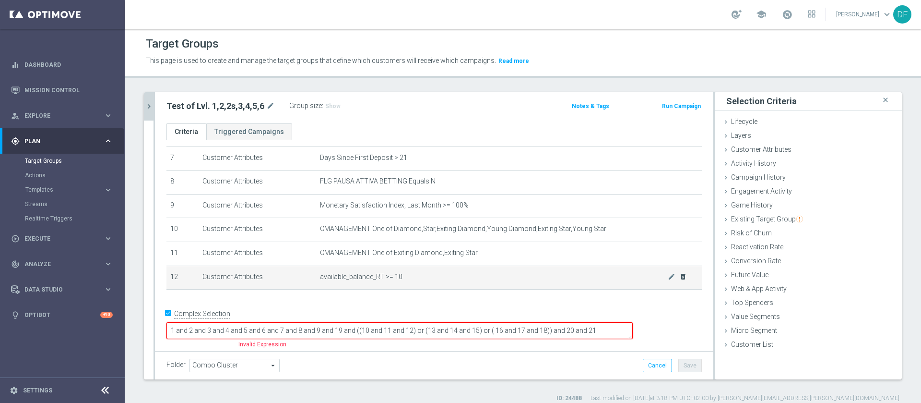
scroll to position [161, 0]
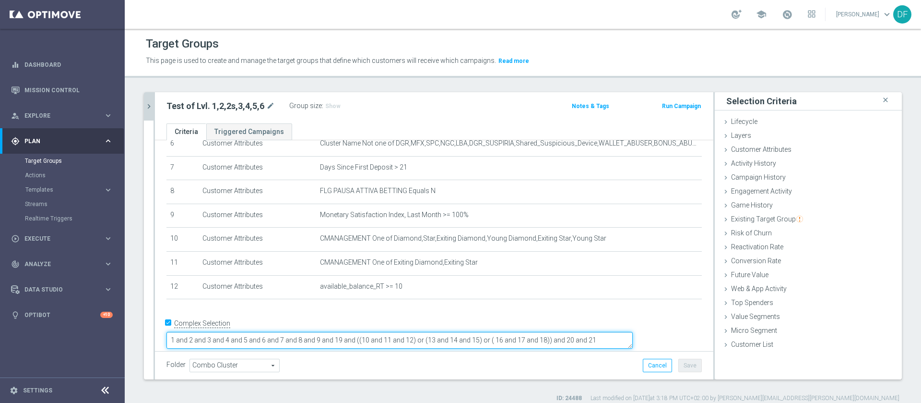
click at [633, 332] on textarea "1 and 2 and 3 and 4 and 5 and 6 and 7 and 8 and 9 and 19 and ((10 and 11 and 12…" at bounding box center [399, 340] width 466 height 17
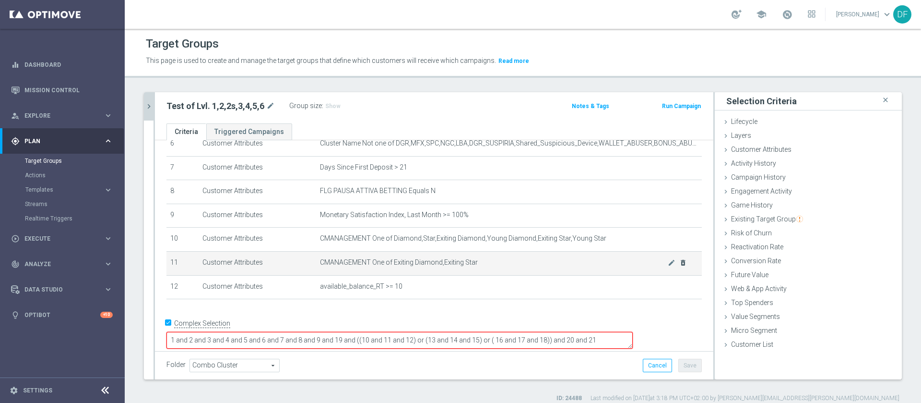
click at [679, 265] on icon "delete_forever" at bounding box center [683, 263] width 8 height 8
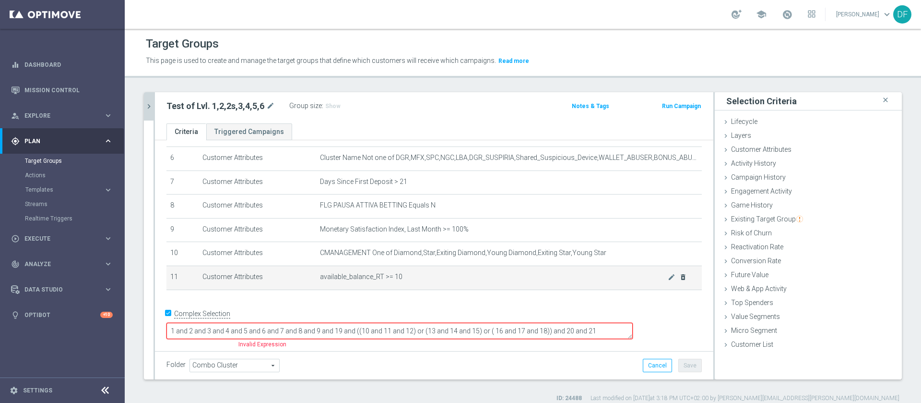
scroll to position [136, 0]
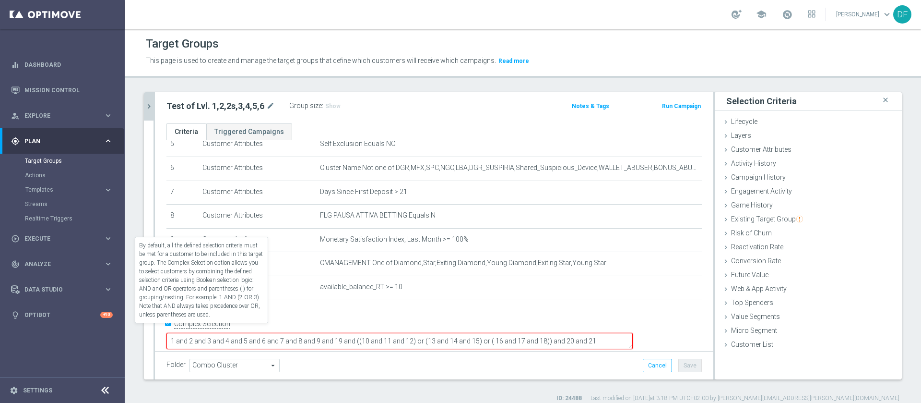
click at [167, 325] on input "Complex Selection" at bounding box center [169, 324] width 6 height 13
checkbox input "false"
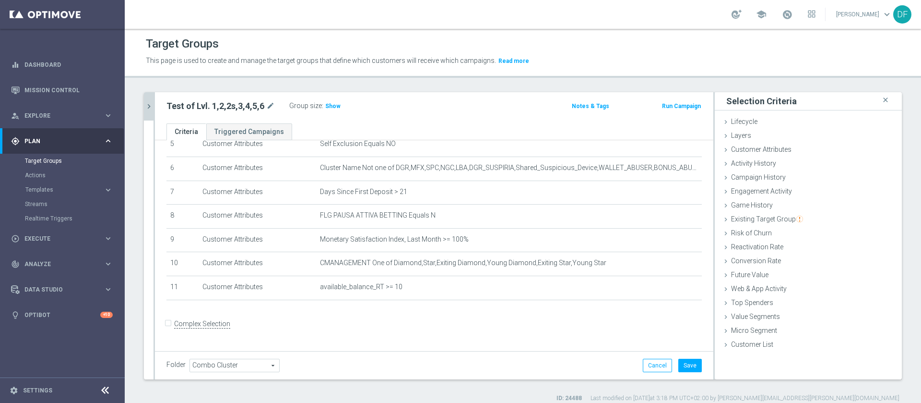
scroll to position [134, 0]
click at [326, 104] on span "Show" at bounding box center [332, 106] width 15 height 7
click at [678, 366] on button "Save" at bounding box center [690, 364] width 24 height 13
click at [332, 101] on h3 "Show" at bounding box center [332, 106] width 17 height 11
click at [329, 104] on span "160" at bounding box center [332, 107] width 12 height 9
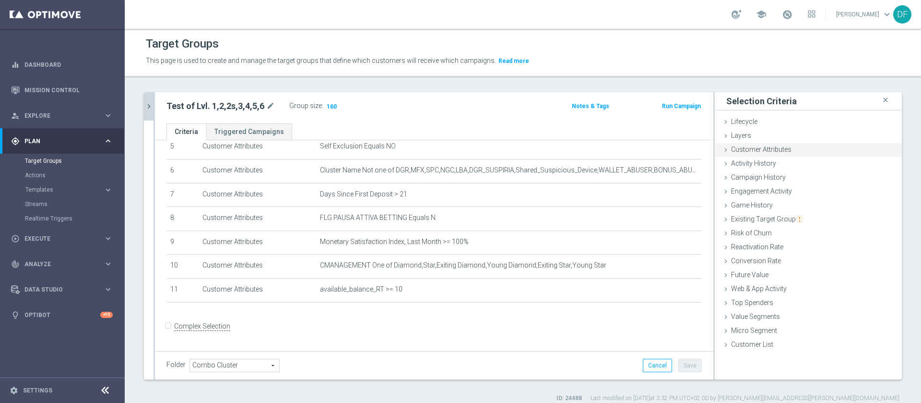
click at [779, 143] on div "Customer Attributes done selection updated" at bounding box center [808, 150] width 187 height 14
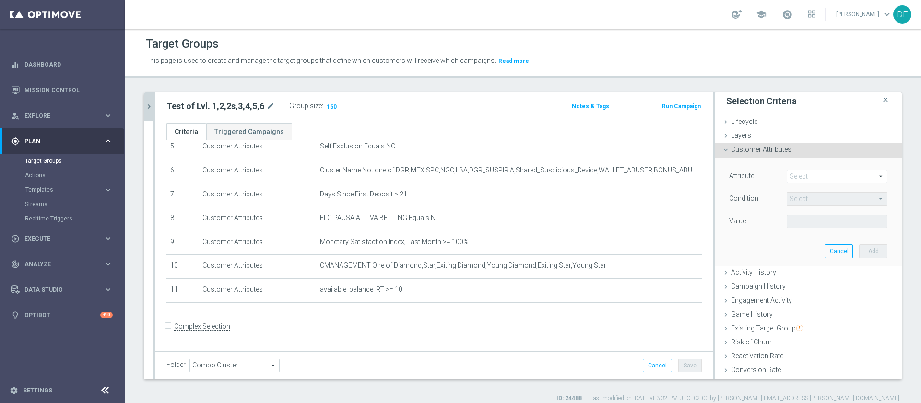
click at [792, 176] on span at bounding box center [837, 176] width 100 height 12
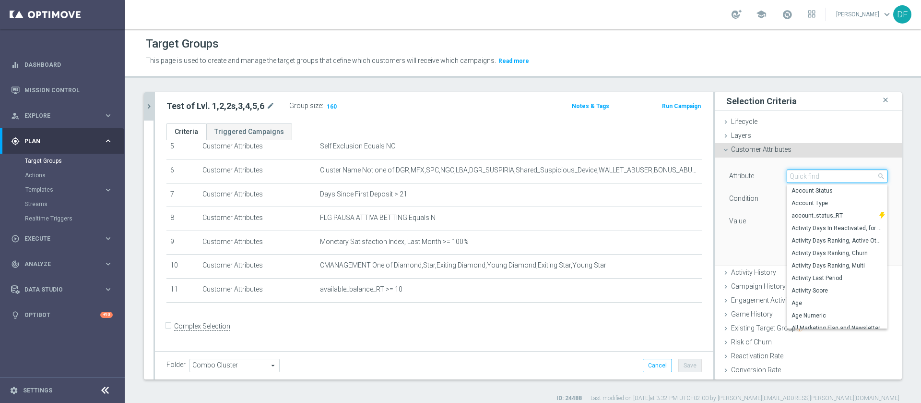
click at [792, 176] on input "search" at bounding box center [837, 175] width 101 height 13
type input "d"
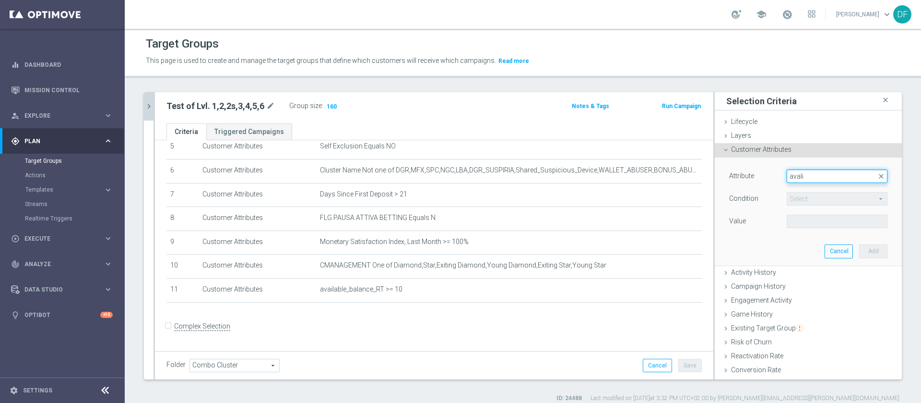
scroll to position [0, 0]
type input "a"
type input "withd"
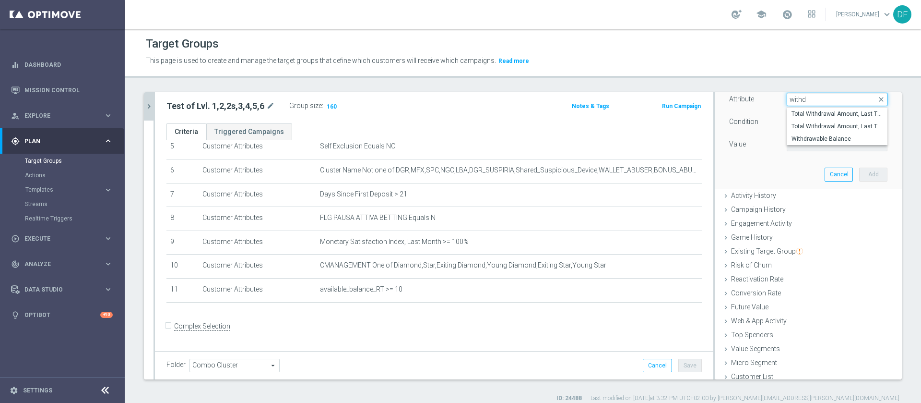
scroll to position [82, 0]
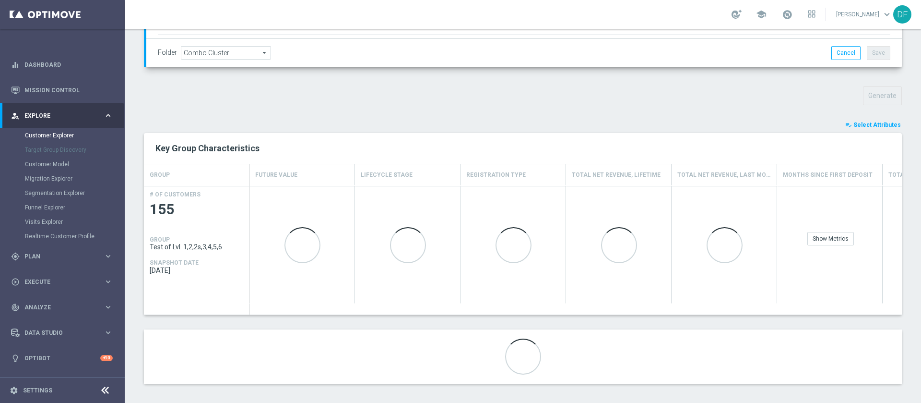
scroll to position [279, 0]
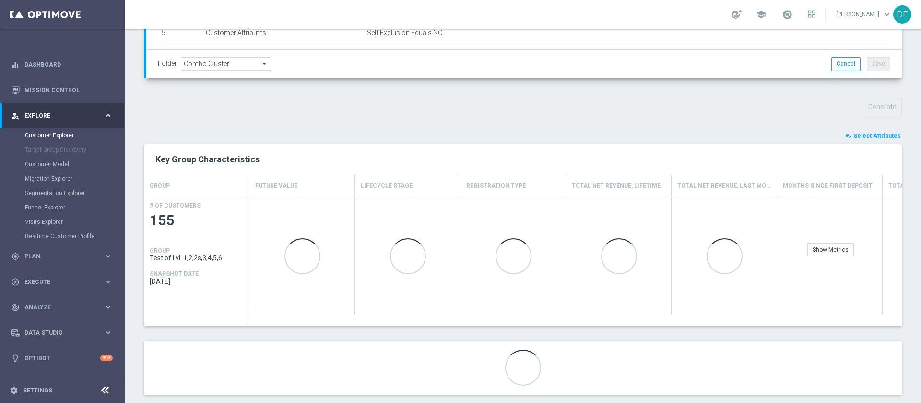
click at [868, 133] on span "Select Attributes" at bounding box center [878, 135] width 48 height 7
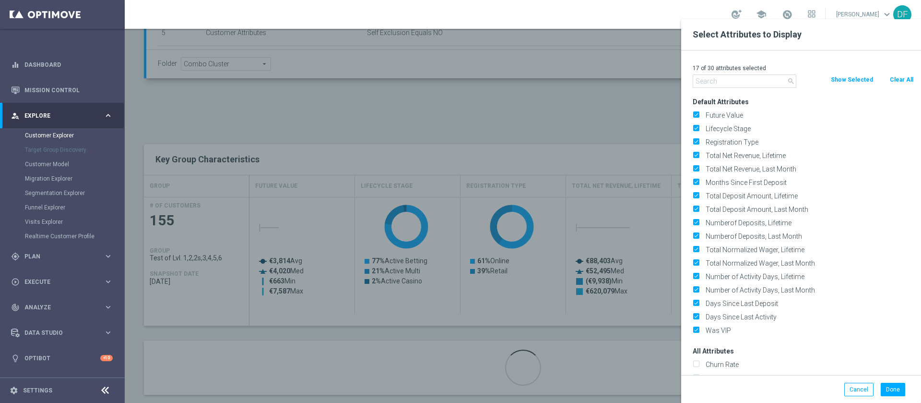
click at [902, 82] on button "Clear All" at bounding box center [901, 79] width 25 height 11
checkbox input "false"
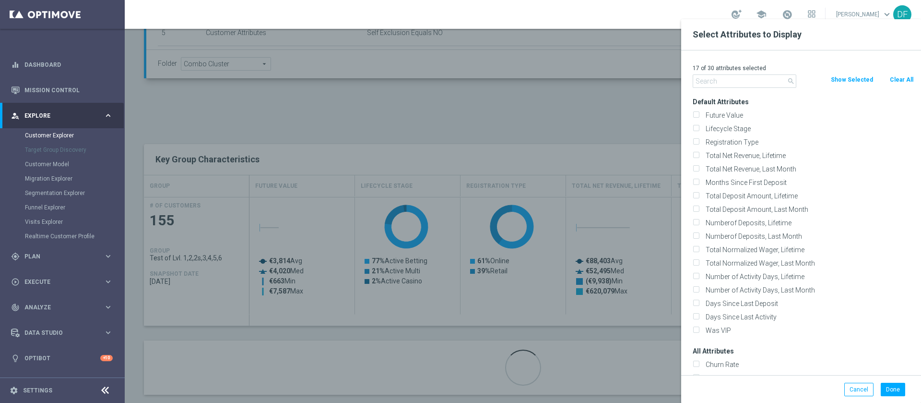
checkbox input "false"
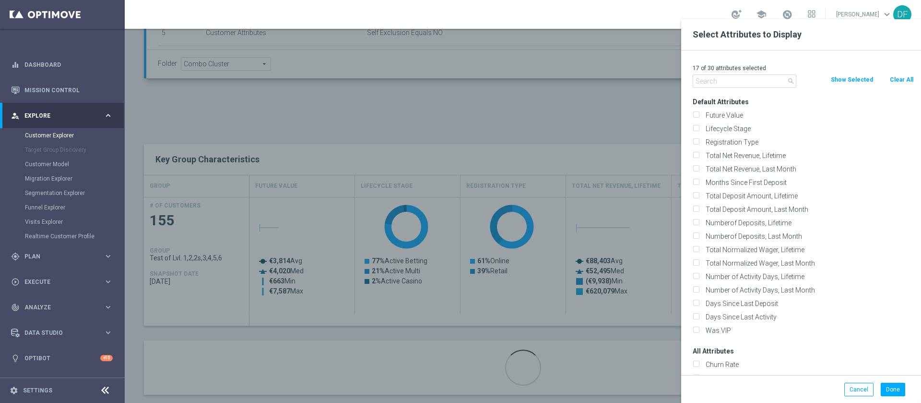
checkbox input "false"
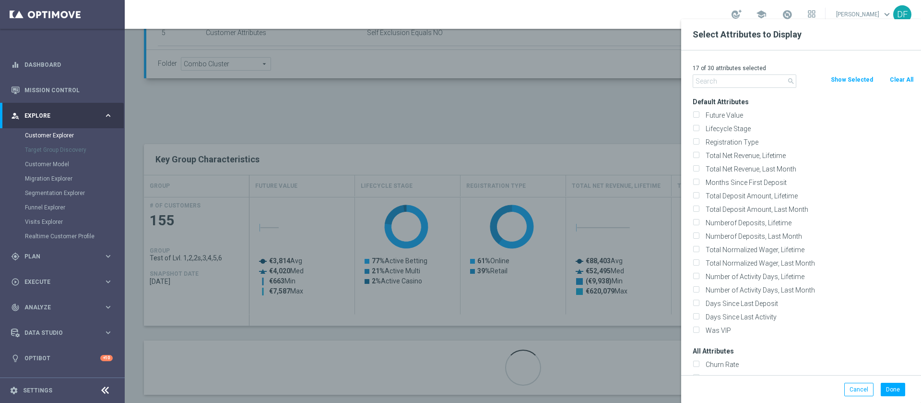
checkbox input "false"
click at [733, 83] on input "text" at bounding box center [745, 80] width 104 height 13
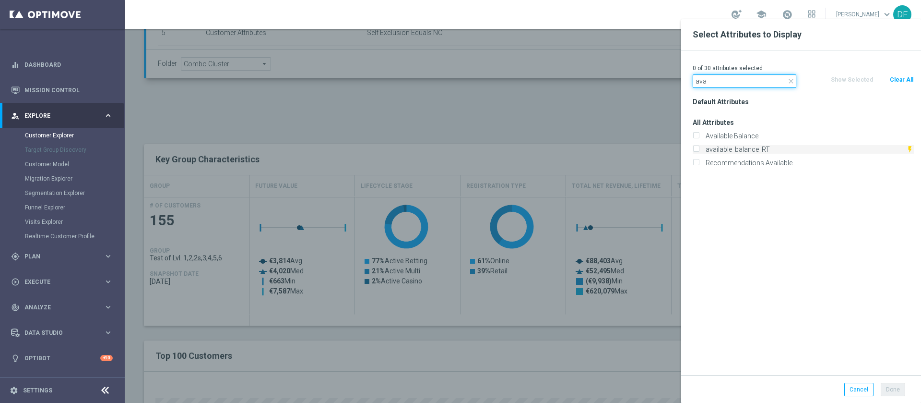
type input "ava"
click at [694, 147] on input "available_balance_RT" at bounding box center [696, 150] width 6 height 6
checkbox input "true"
click at [887, 383] on button "Done" at bounding box center [893, 388] width 24 height 13
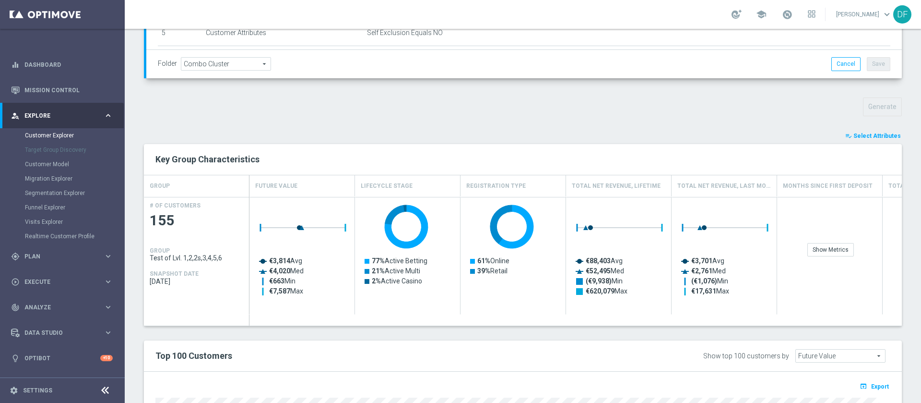
type input "Search"
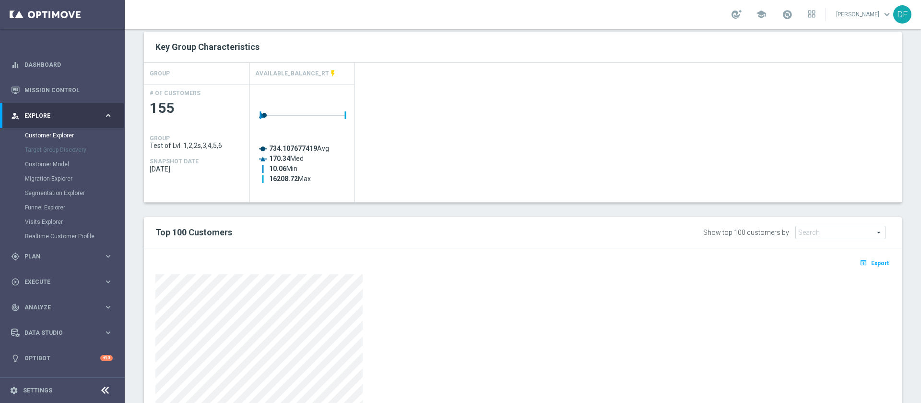
scroll to position [355, 0]
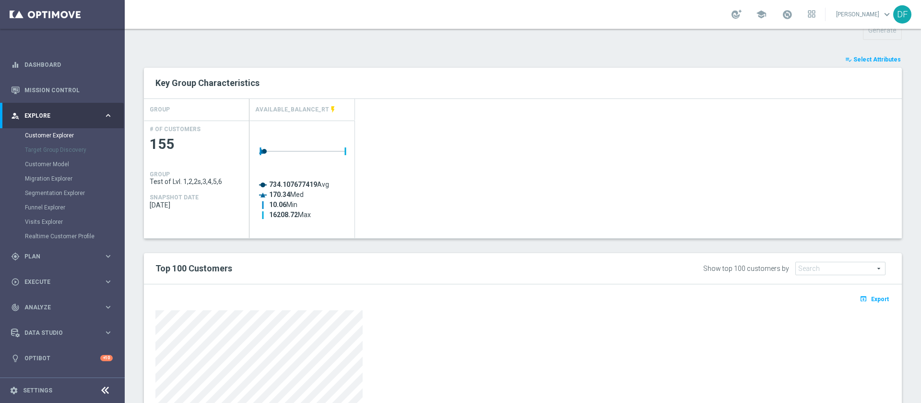
click at [873, 62] on span "Select Attributes" at bounding box center [878, 59] width 48 height 7
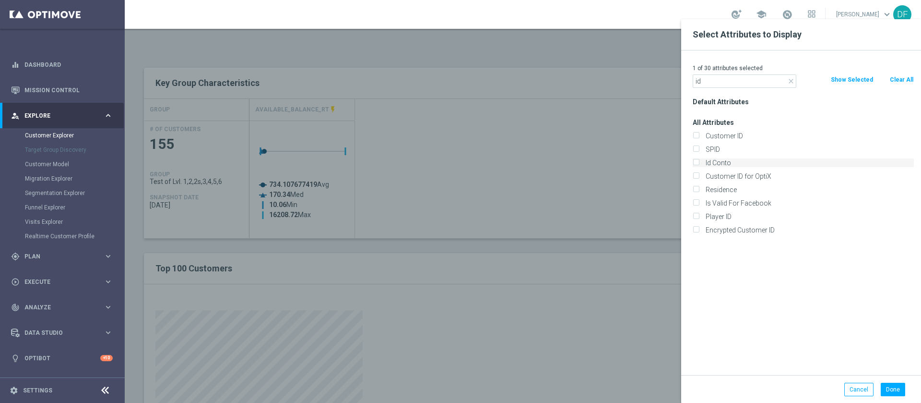
type input "id"
click at [697, 162] on input "Id Conto" at bounding box center [696, 164] width 6 height 6
checkbox input "true"
click at [884, 391] on button "Done" at bounding box center [893, 388] width 24 height 13
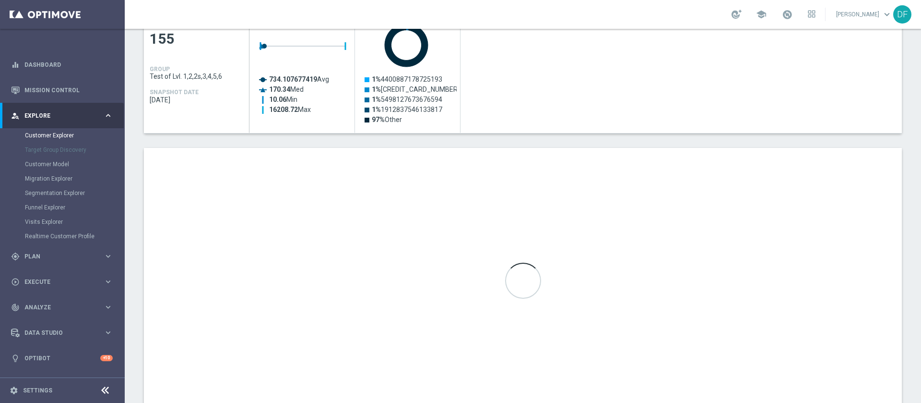
scroll to position [470, 0]
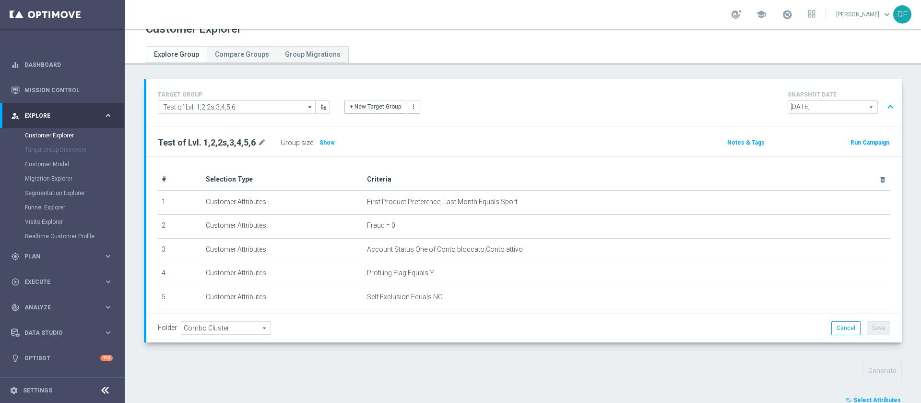
scroll to position [207, 0]
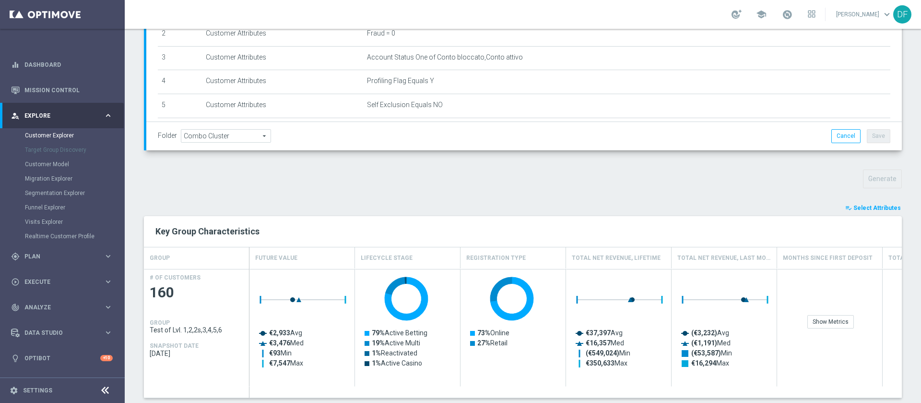
click at [869, 204] on span "Select Attributes" at bounding box center [878, 207] width 48 height 7
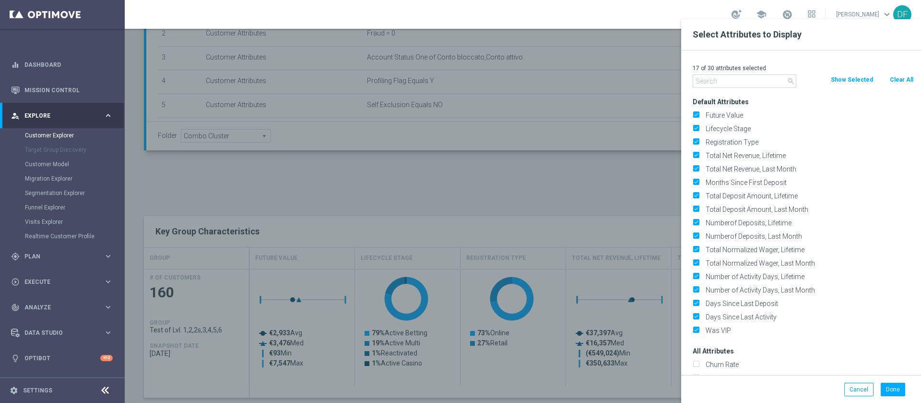
click at [901, 82] on button "Clear All" at bounding box center [901, 79] width 25 height 11
checkbox input "false"
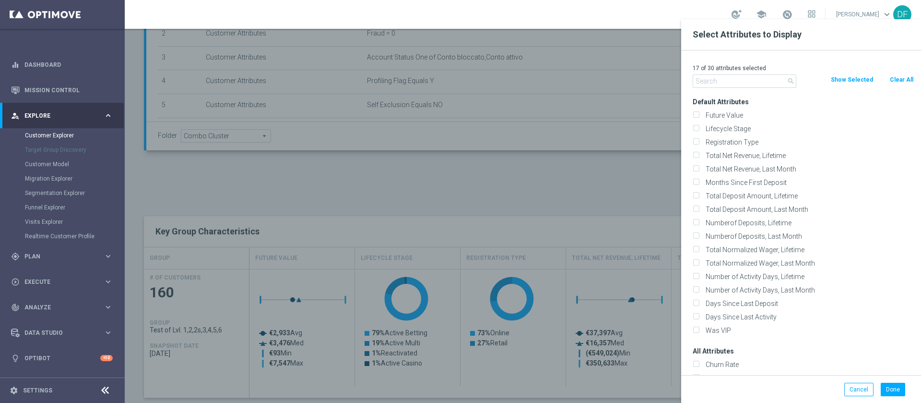
checkbox input "false"
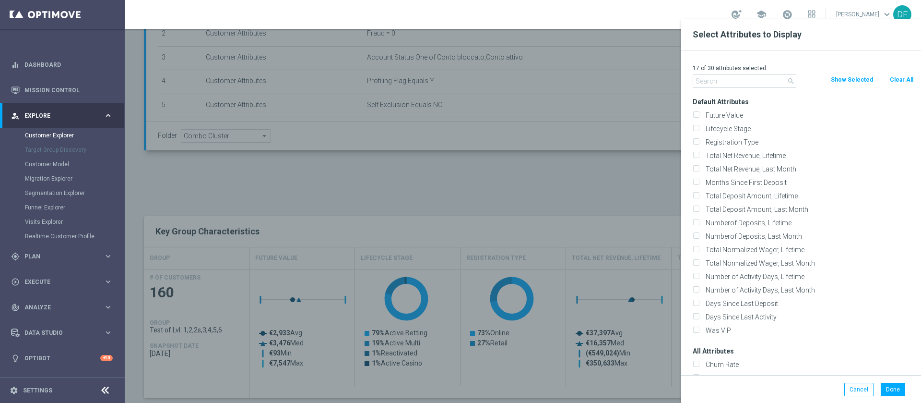
checkbox input "false"
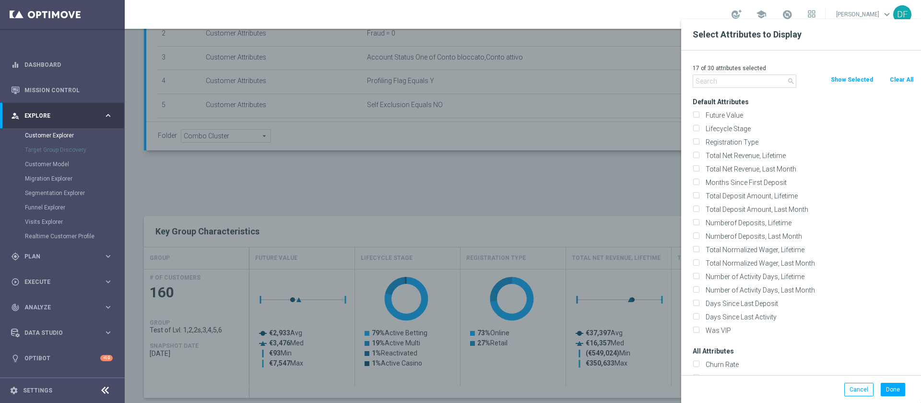
checkbox input "false"
click at [749, 81] on input "text" at bounding box center [745, 80] width 104 height 13
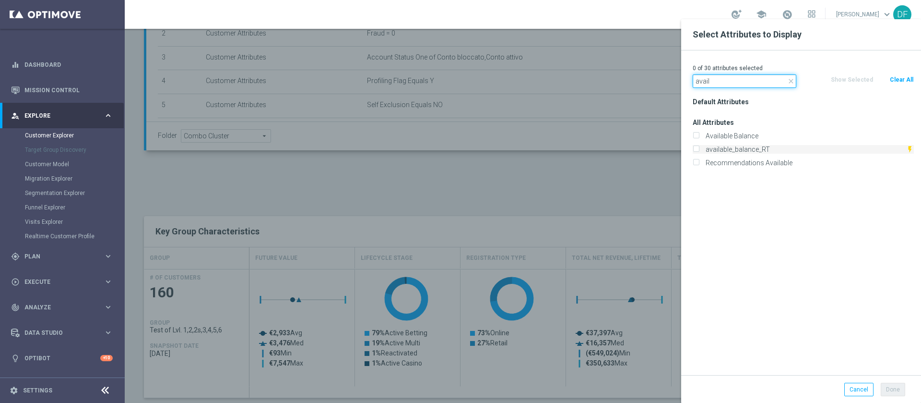
type input "avail"
click at [696, 148] on input "available_balance_RT" at bounding box center [696, 150] width 6 height 6
checkbox input "true"
drag, startPoint x: 748, startPoint y: 79, endPoint x: 631, endPoint y: 83, distance: 116.2
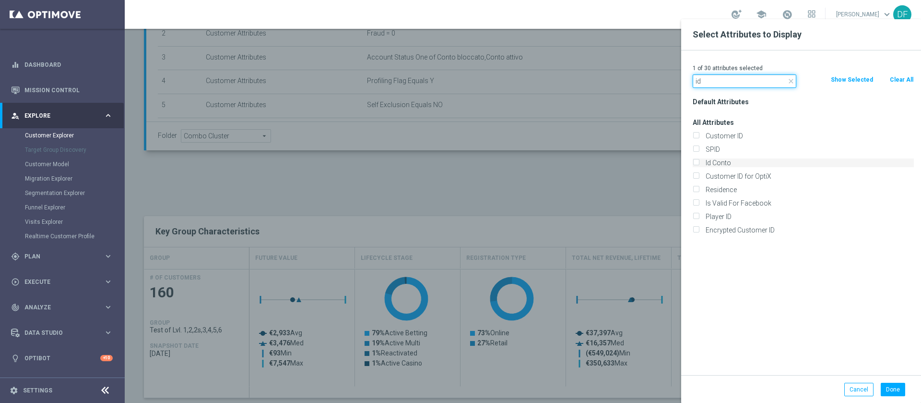
type input "id"
click at [697, 162] on input "Id Conto" at bounding box center [696, 164] width 6 height 6
checkbox input "true"
click at [892, 391] on button "Done" at bounding box center [893, 388] width 24 height 13
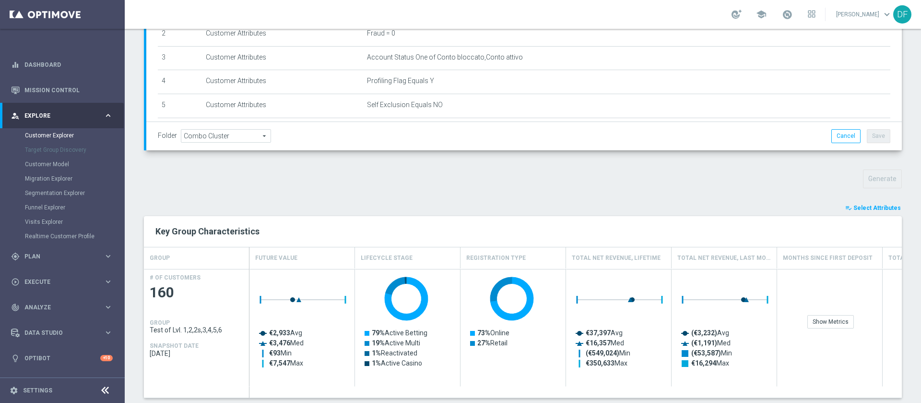
type input "Search"
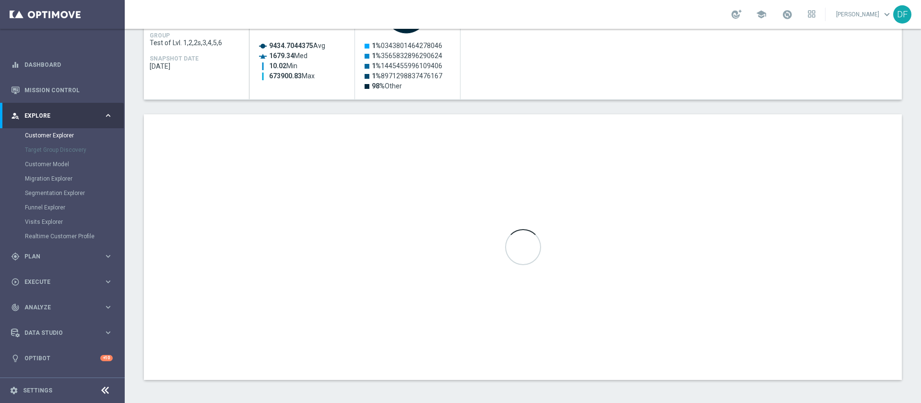
scroll to position [495, 0]
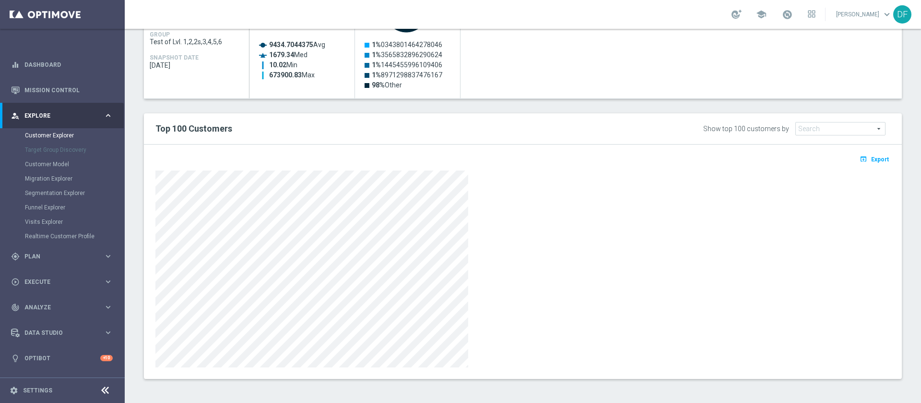
click at [485, 280] on div at bounding box center [522, 268] width 735 height 197
click at [871, 160] on span "Export" at bounding box center [880, 159] width 18 height 7
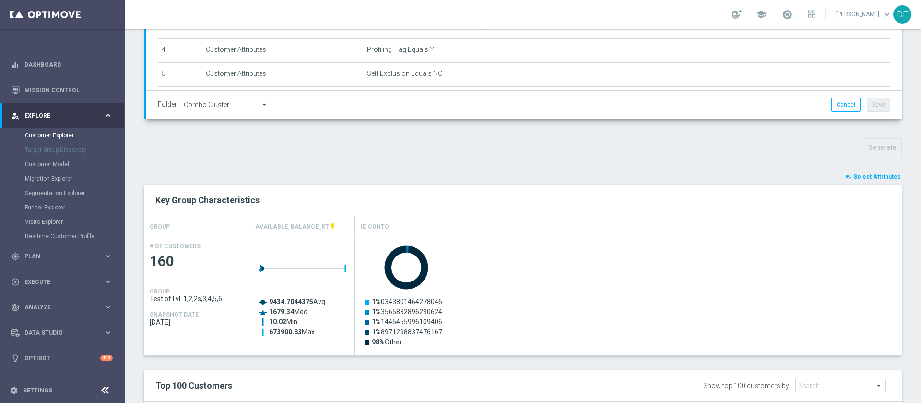
scroll to position [244, 0]
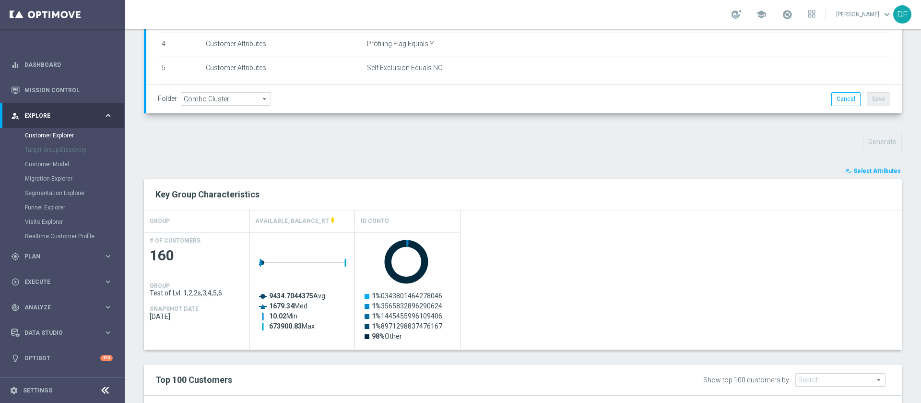
click at [861, 170] on span "Select Attributes" at bounding box center [878, 170] width 48 height 7
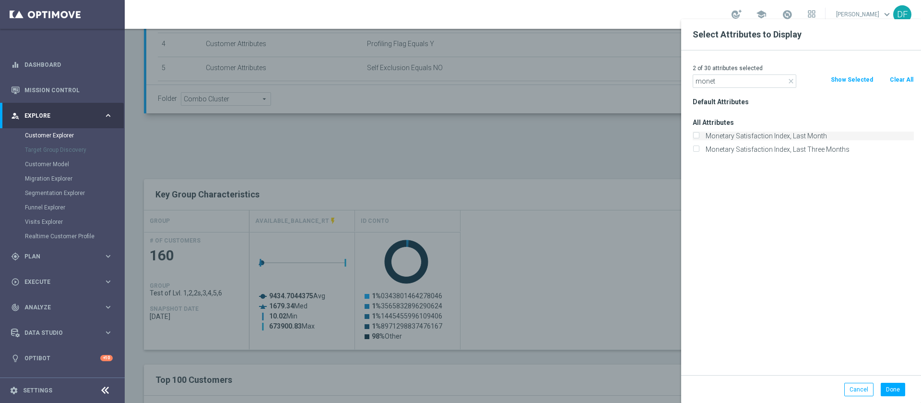
type input "monet"
click at [693, 134] on input "Monetary Satisfaction Index, Last Month" at bounding box center [696, 137] width 6 height 6
checkbox input "true"
click at [893, 385] on button "Done" at bounding box center [893, 388] width 24 height 13
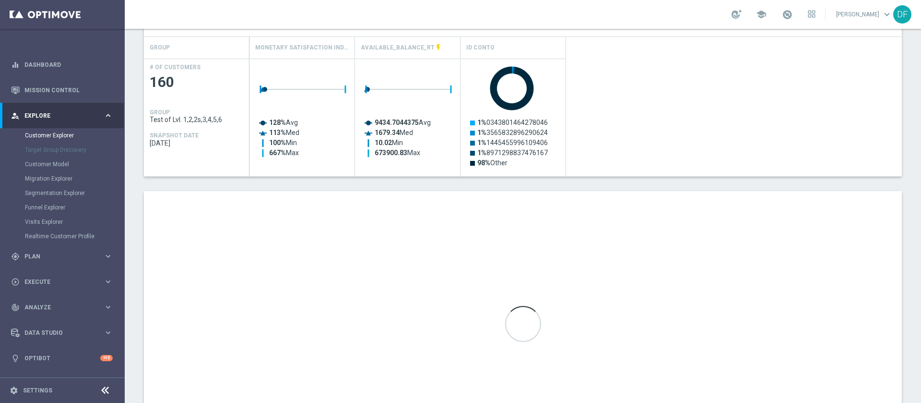
scroll to position [416, 0]
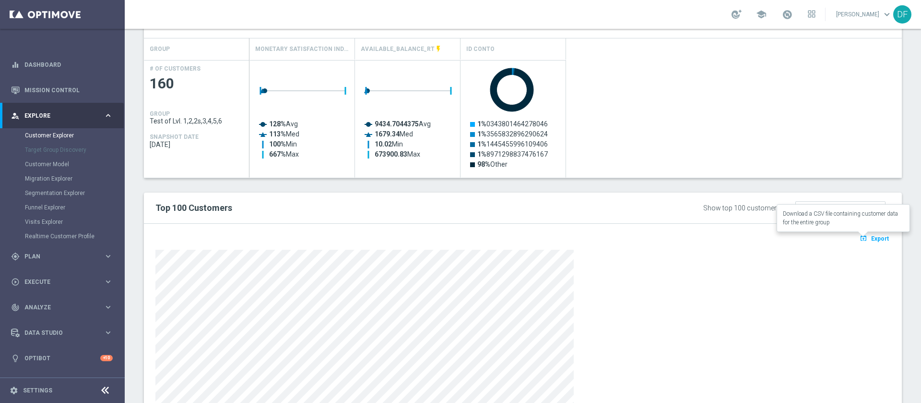
click at [871, 236] on span "Export" at bounding box center [880, 238] width 18 height 7
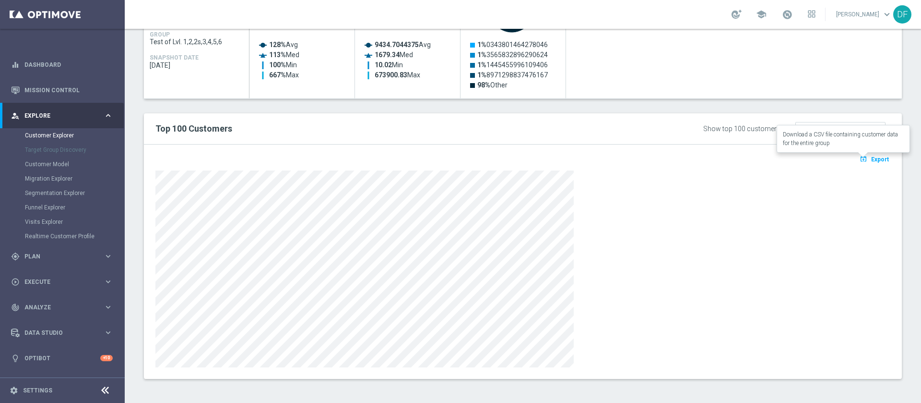
click at [871, 157] on span "Export" at bounding box center [880, 159] width 18 height 7
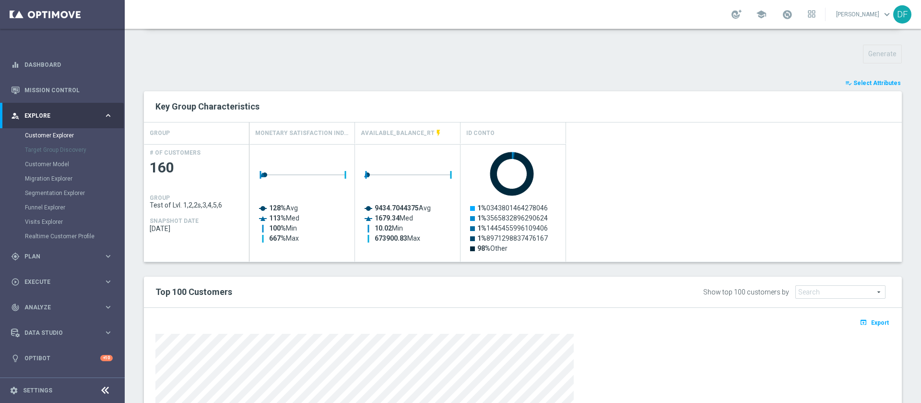
scroll to position [320, 0]
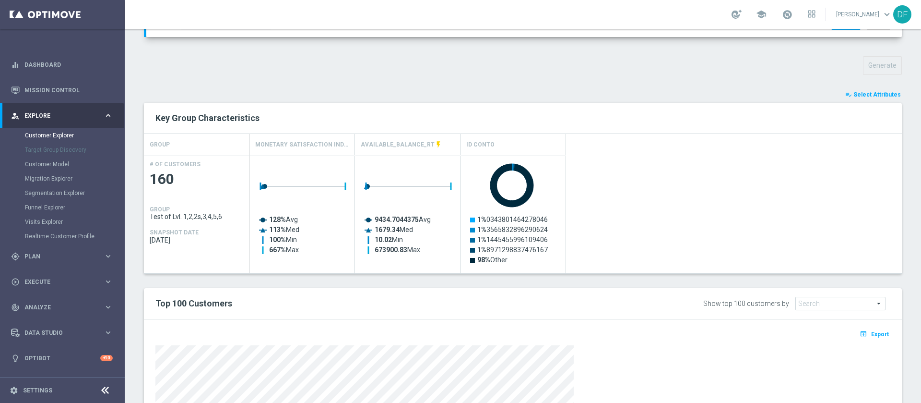
click at [863, 92] on span "Select Attributes" at bounding box center [878, 94] width 48 height 7
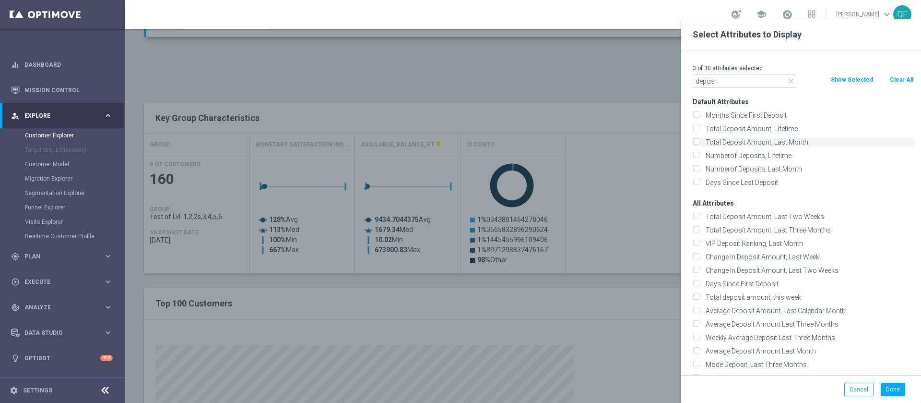
type input "depos"
click at [696, 142] on input "Total Deposit Amount, Last Month" at bounding box center [696, 143] width 6 height 6
checkbox input "true"
drag, startPoint x: 733, startPoint y: 81, endPoint x: 630, endPoint y: 83, distance: 103.2
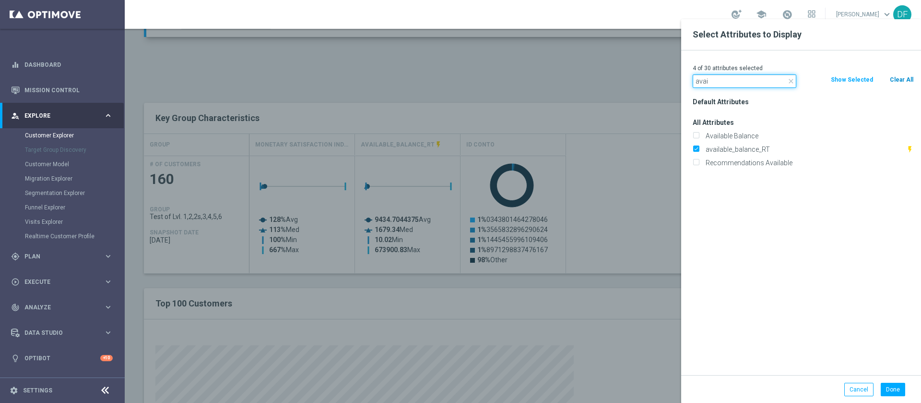
type input "avai"
click at [908, 79] on button "Clear All" at bounding box center [901, 79] width 25 height 11
checkbox input "false"
drag, startPoint x: 737, startPoint y: 85, endPoint x: 675, endPoint y: 81, distance: 61.6
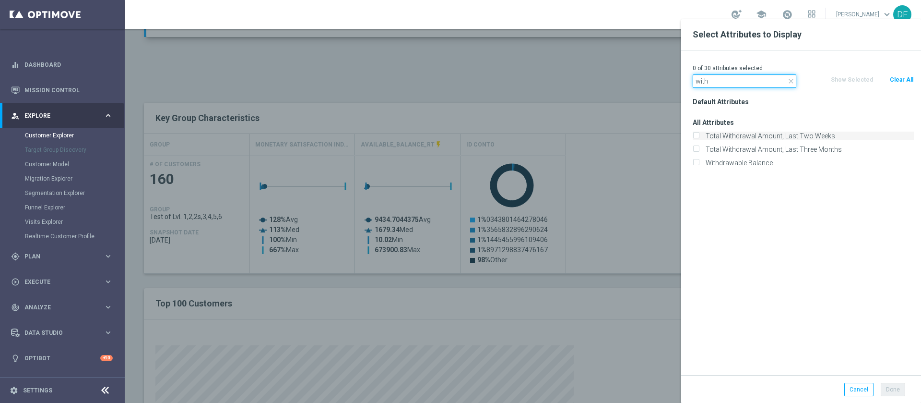
type input "with"
click at [698, 136] on input "Total Withdrawal Amount, Last Two Weeks" at bounding box center [696, 137] width 6 height 6
checkbox input "true"
drag, startPoint x: 735, startPoint y: 80, endPoint x: 662, endPoint y: 77, distance: 73.0
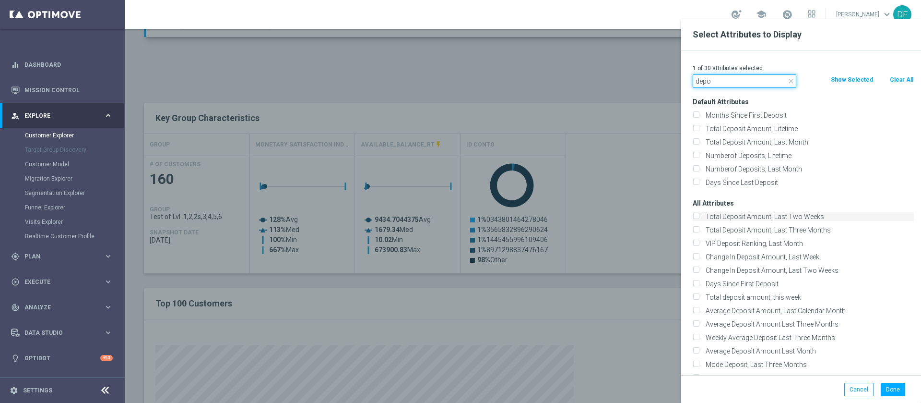
type input "depo"
click at [702, 213] on label "Total Deposit Amount, Last Two Weeks" at bounding box center [808, 216] width 212 height 9
click at [697, 214] on input "Total Deposit Amount, Last Two Weeks" at bounding box center [696, 217] width 6 height 6
checkbox input "true"
click at [891, 385] on button "Done" at bounding box center [893, 388] width 24 height 13
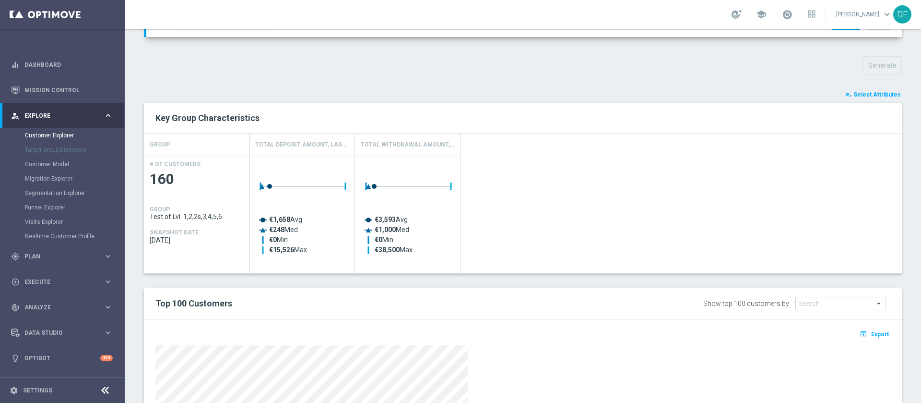
scroll to position [495, 0]
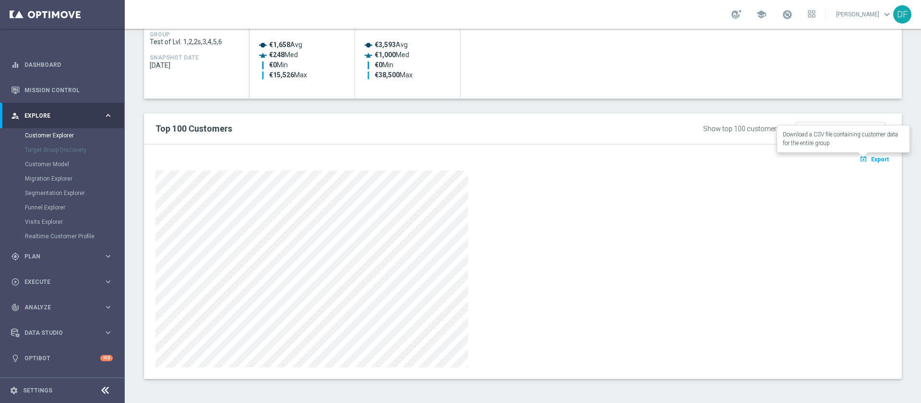
click at [871, 158] on span "Export" at bounding box center [880, 159] width 18 height 7
